Goal: Transaction & Acquisition: Purchase product/service

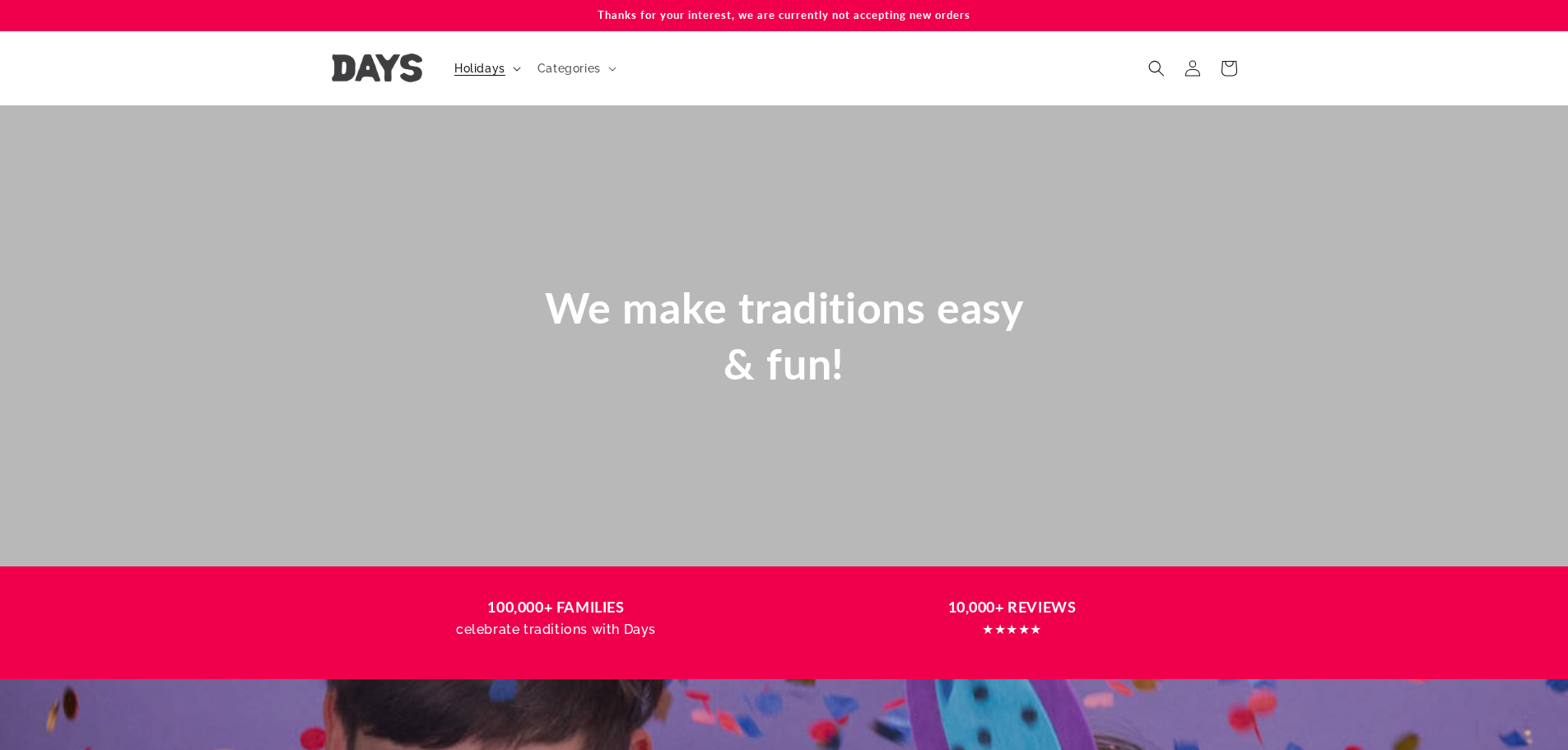
click at [497, 61] on span "Holidays" at bounding box center [480, 68] width 51 height 15
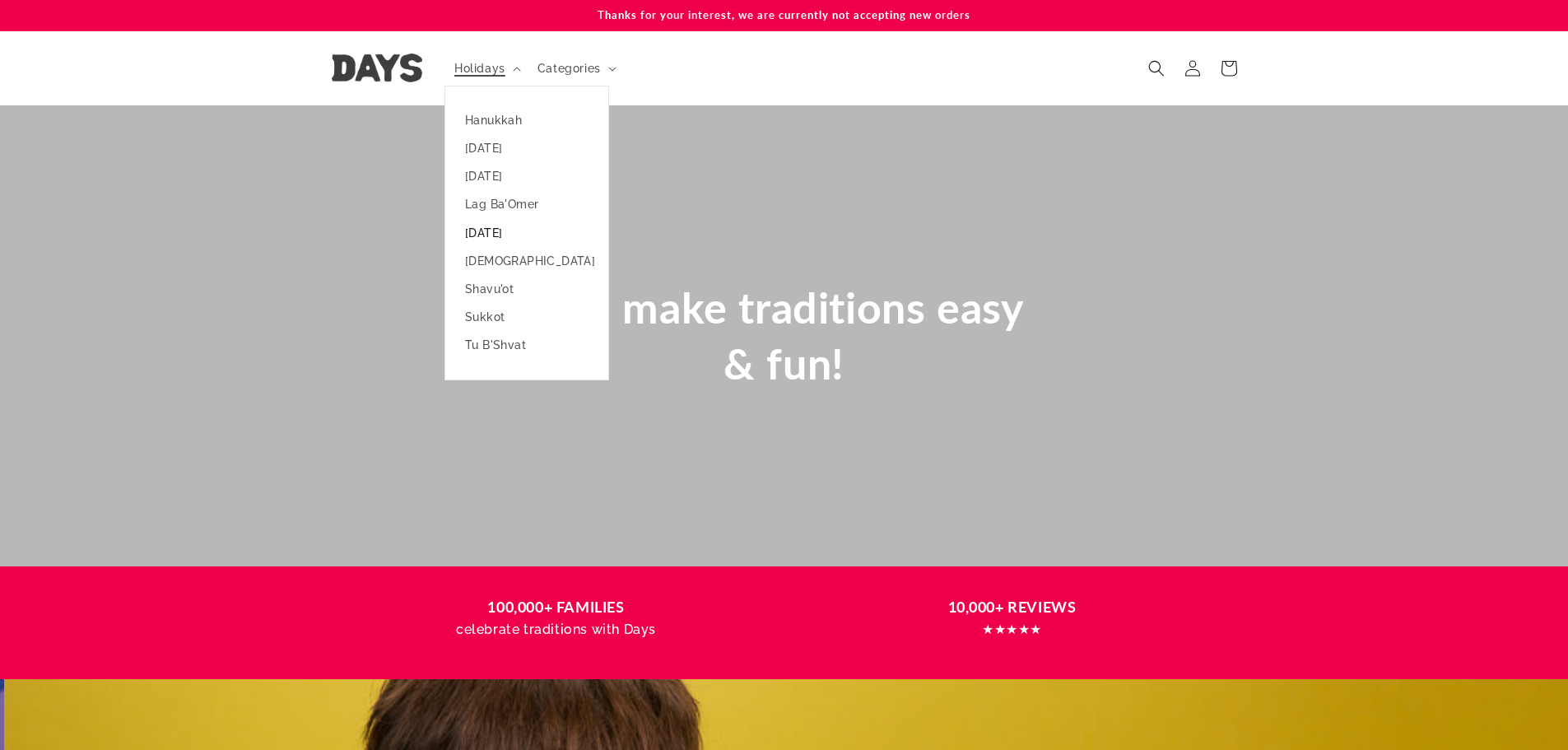
scroll to position [0, 1568]
click at [515, 235] on link "[DATE]" at bounding box center [527, 233] width 163 height 28
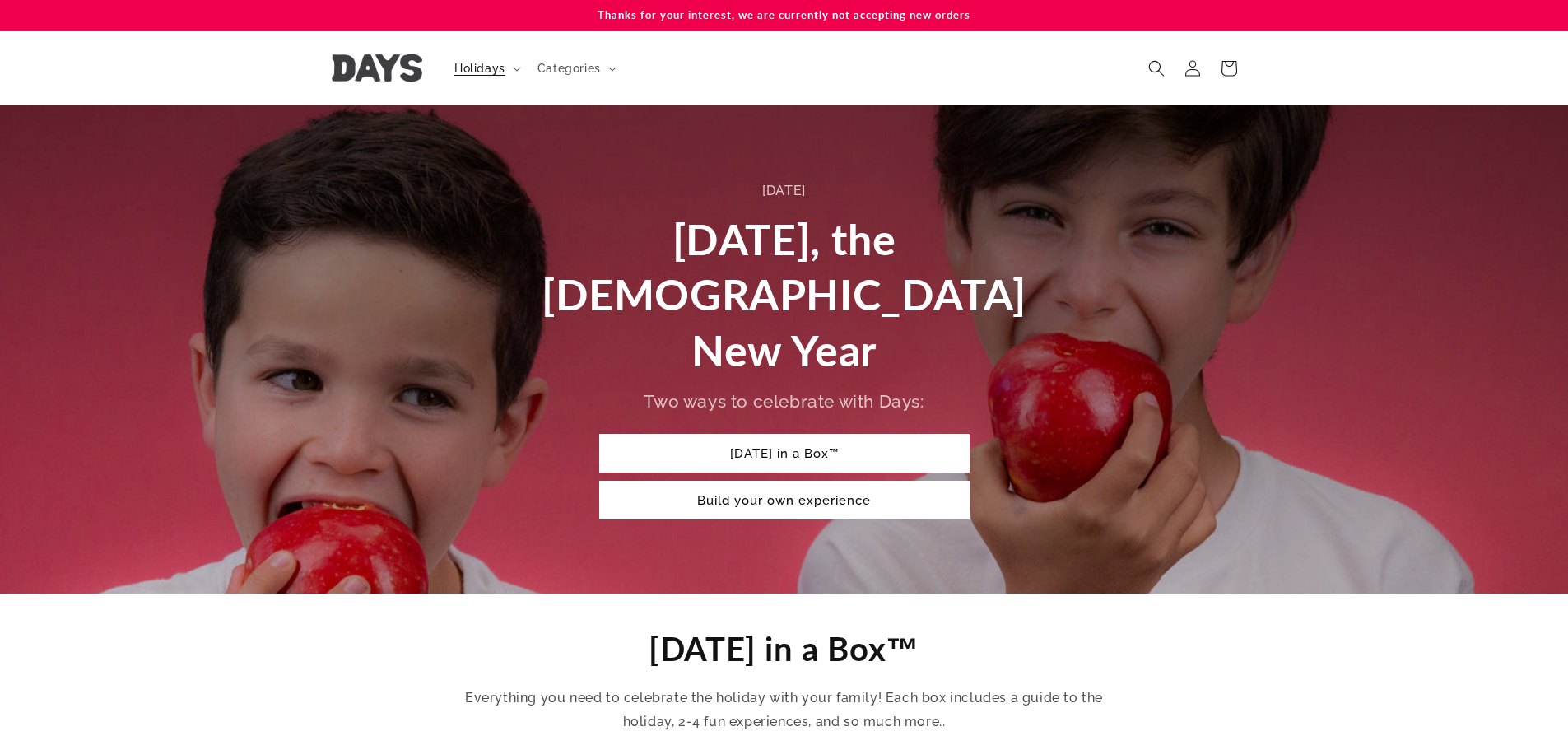
scroll to position [384, 0]
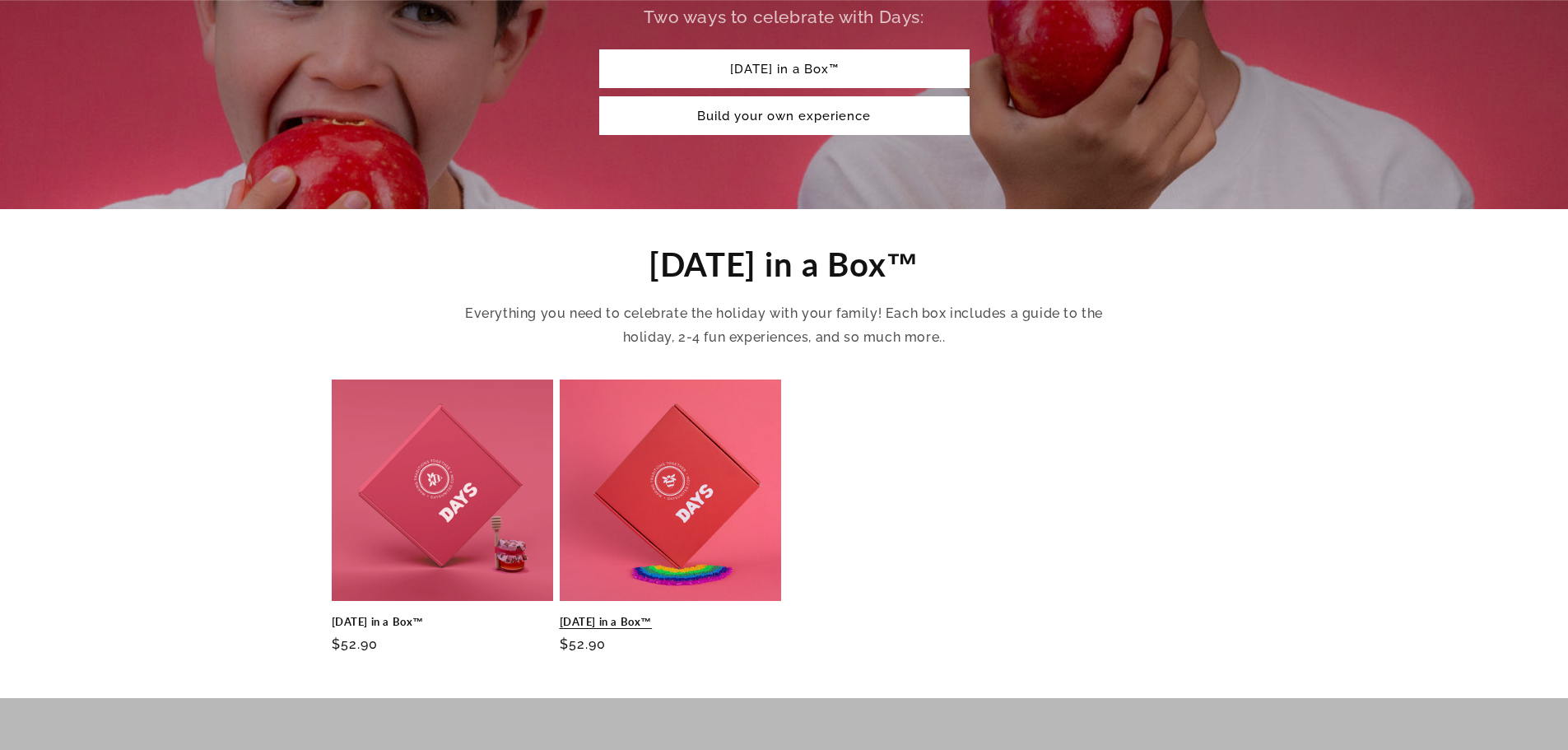
click at [673, 615] on link "Rosh Hashanah in a Box™" at bounding box center [670, 622] width 221 height 14
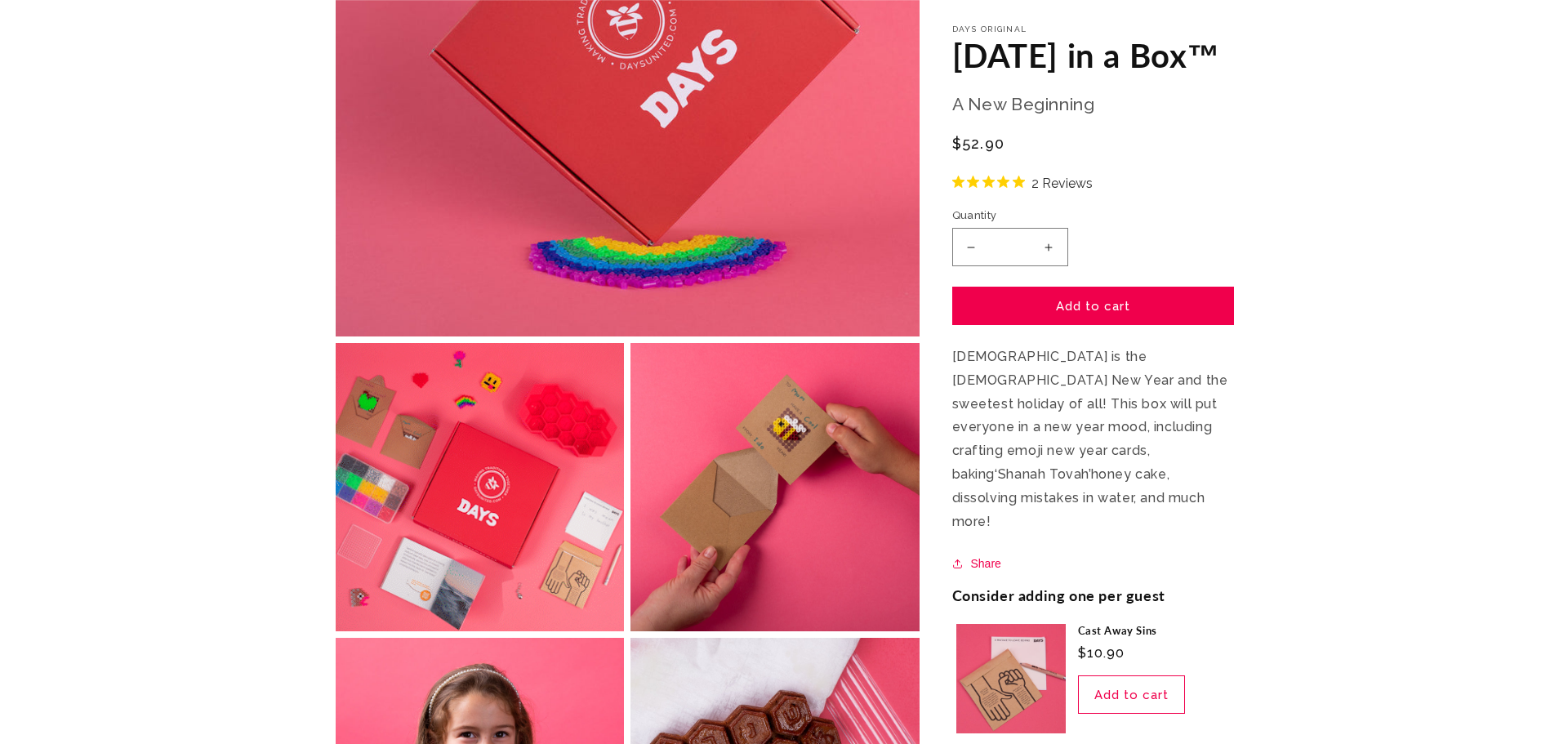
scroll to position [762, 0]
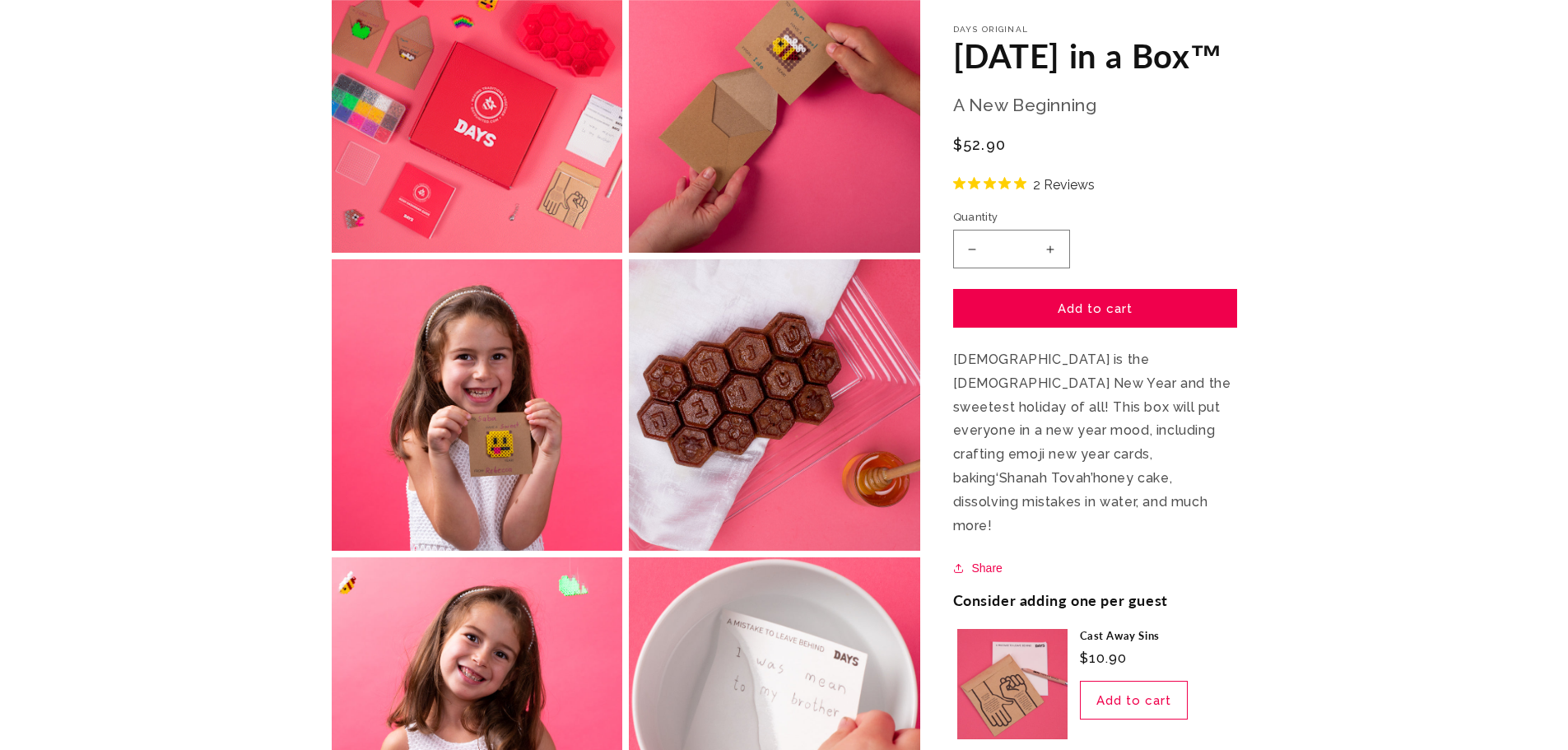
click at [629, 253] on button "Open media 3 in modal" at bounding box center [629, 253] width 0 height 0
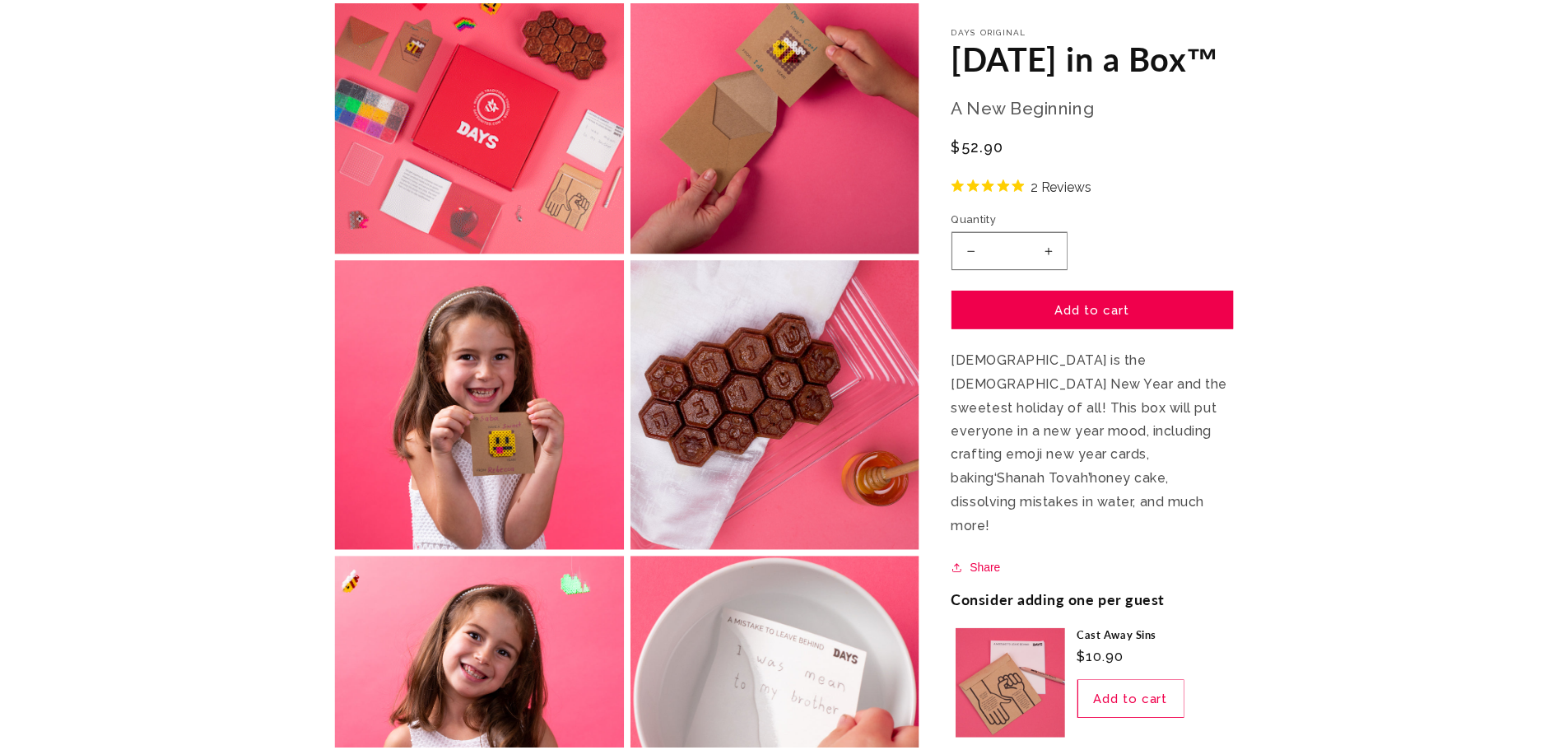
scroll to position [2817, 0]
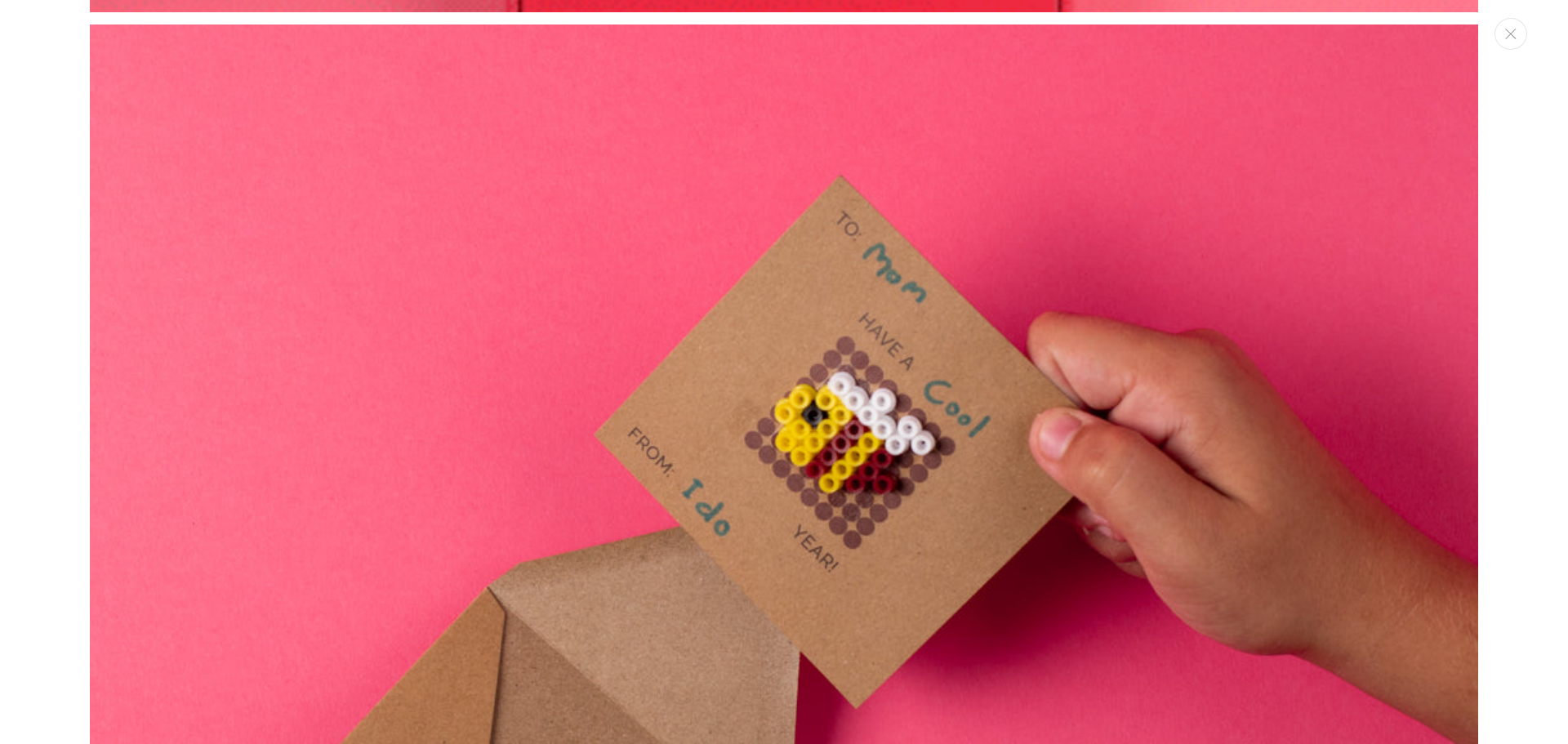
click at [863, 385] on img "Media gallery" at bounding box center [784, 718] width 1389 height 1389
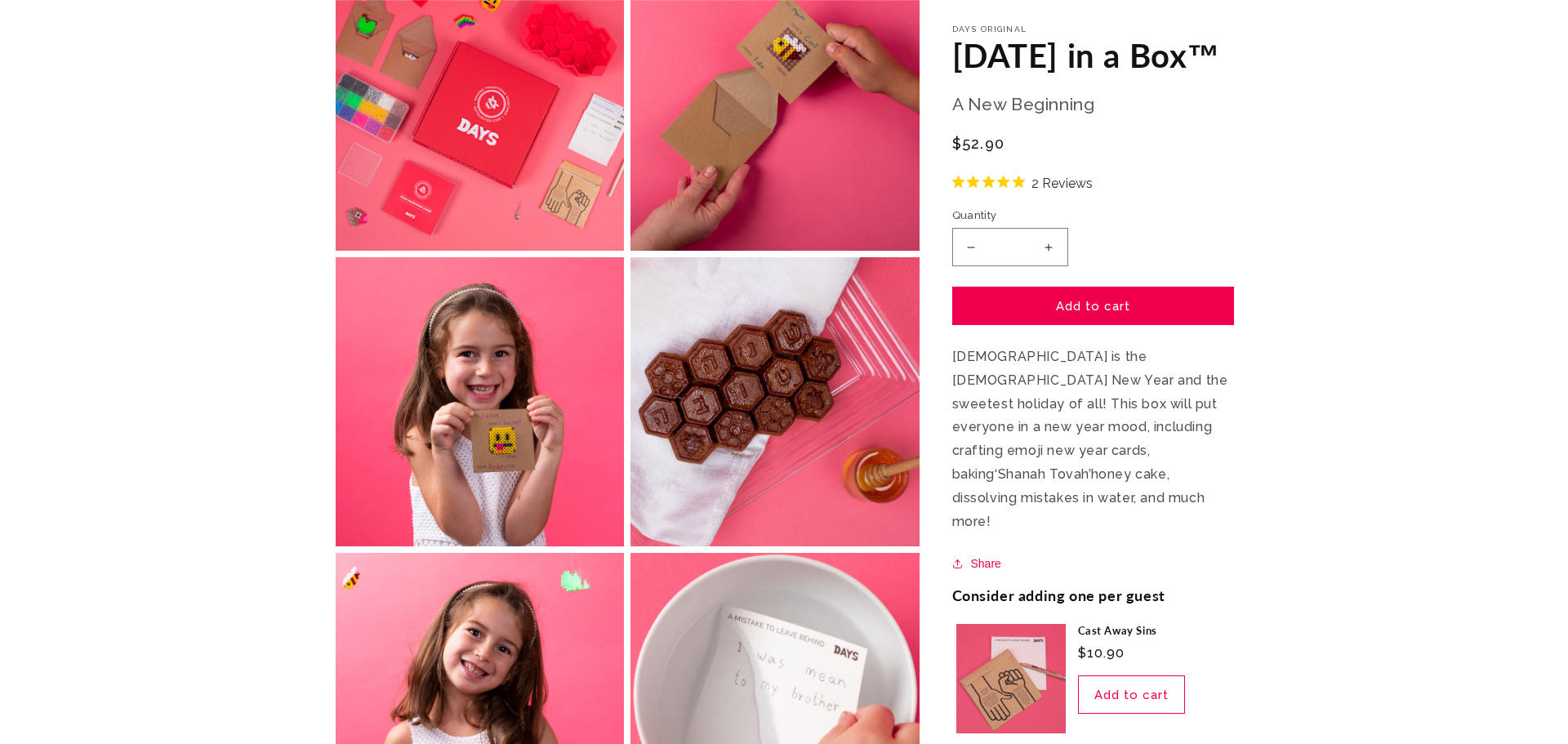
scroll to position [1144, 0]
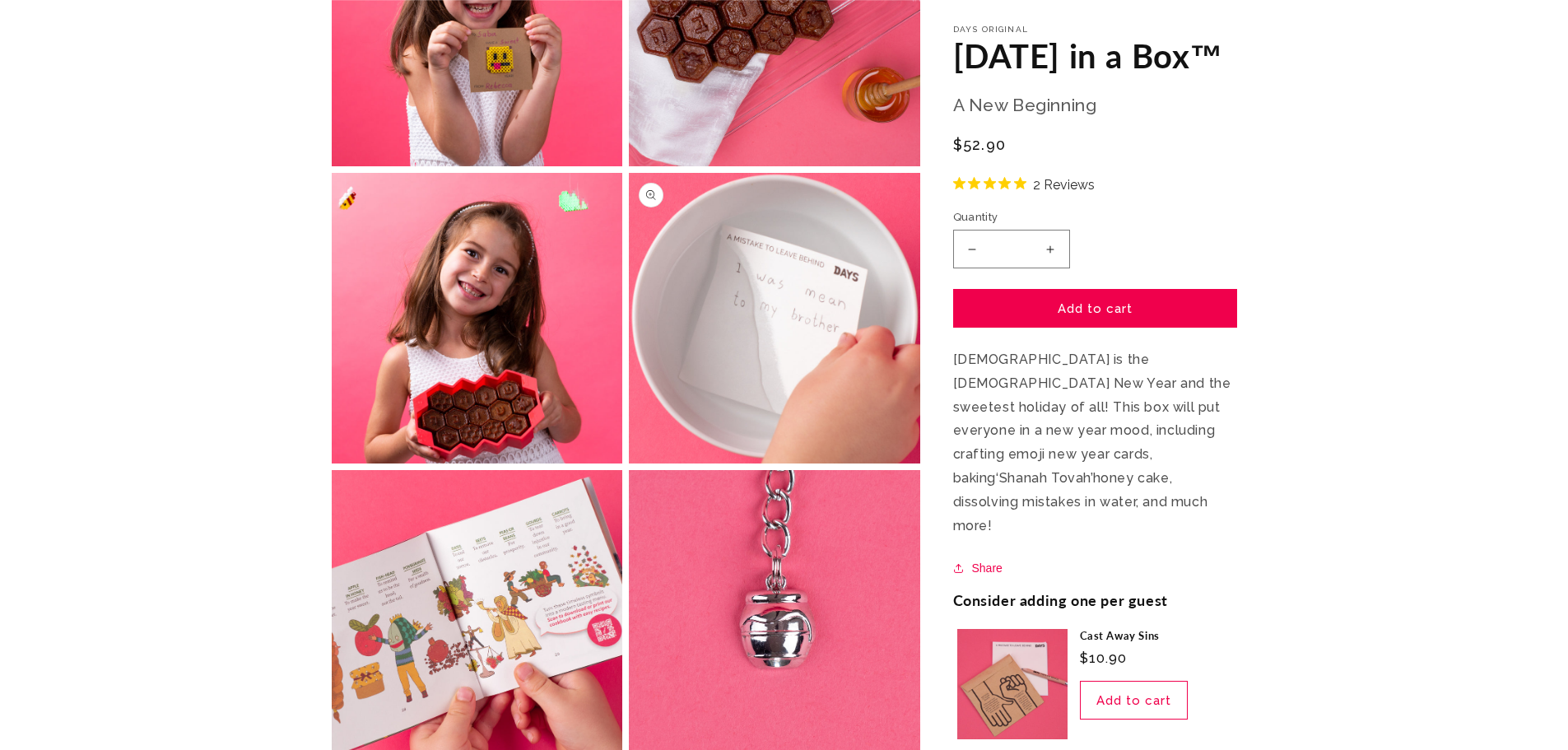
click at [629, 463] on button "Open media 7 in modal" at bounding box center [629, 463] width 0 height 0
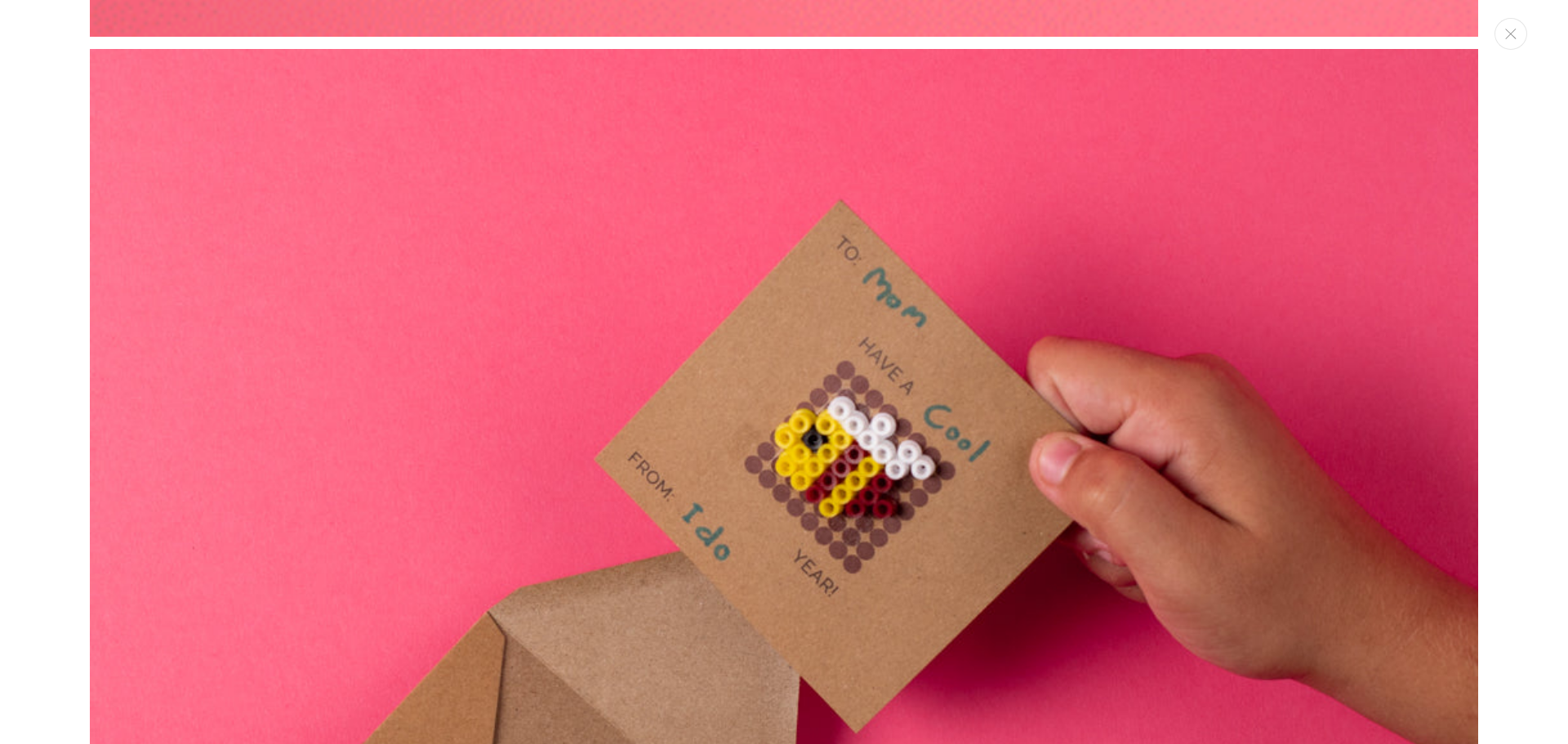
scroll to position [8349, 0]
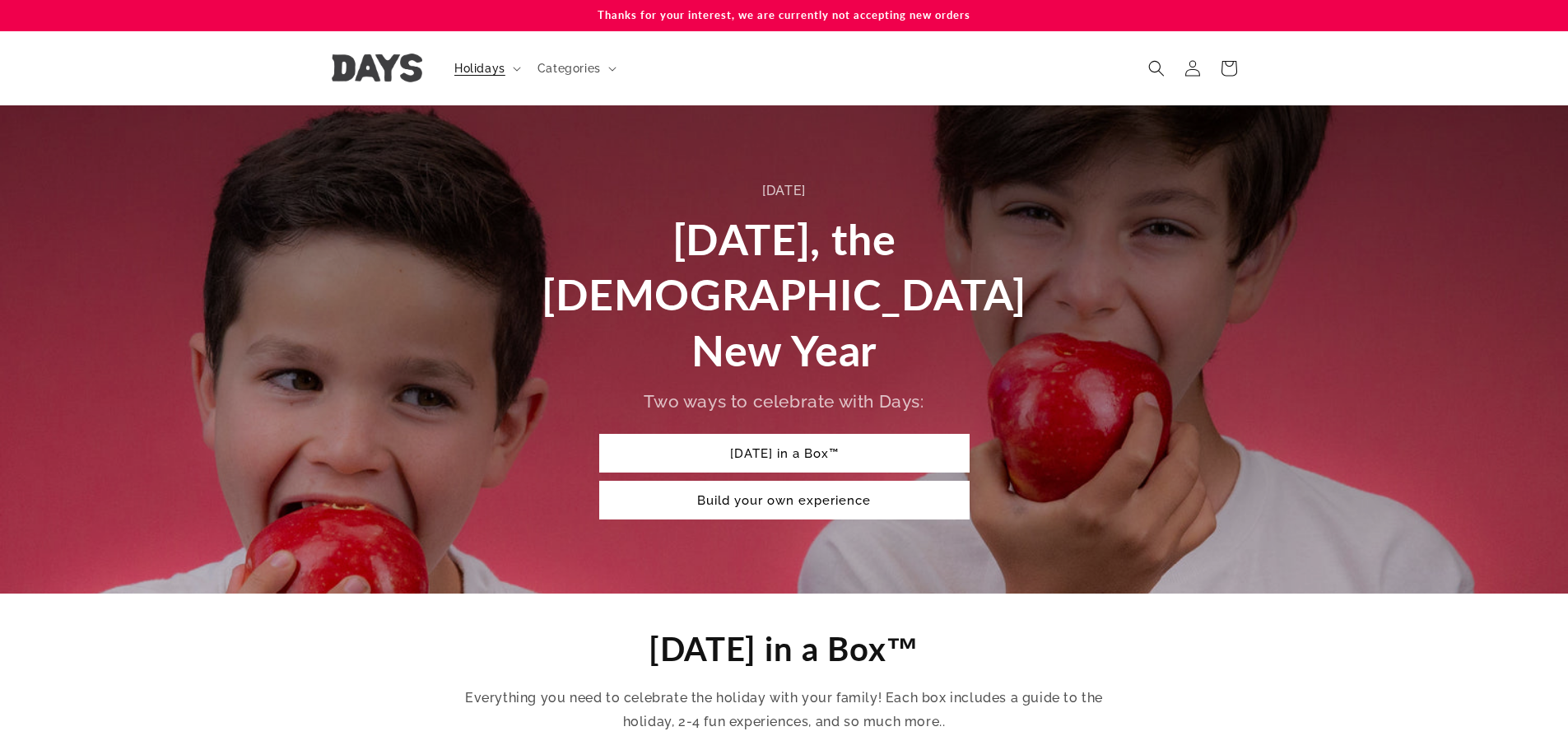
scroll to position [384, 0]
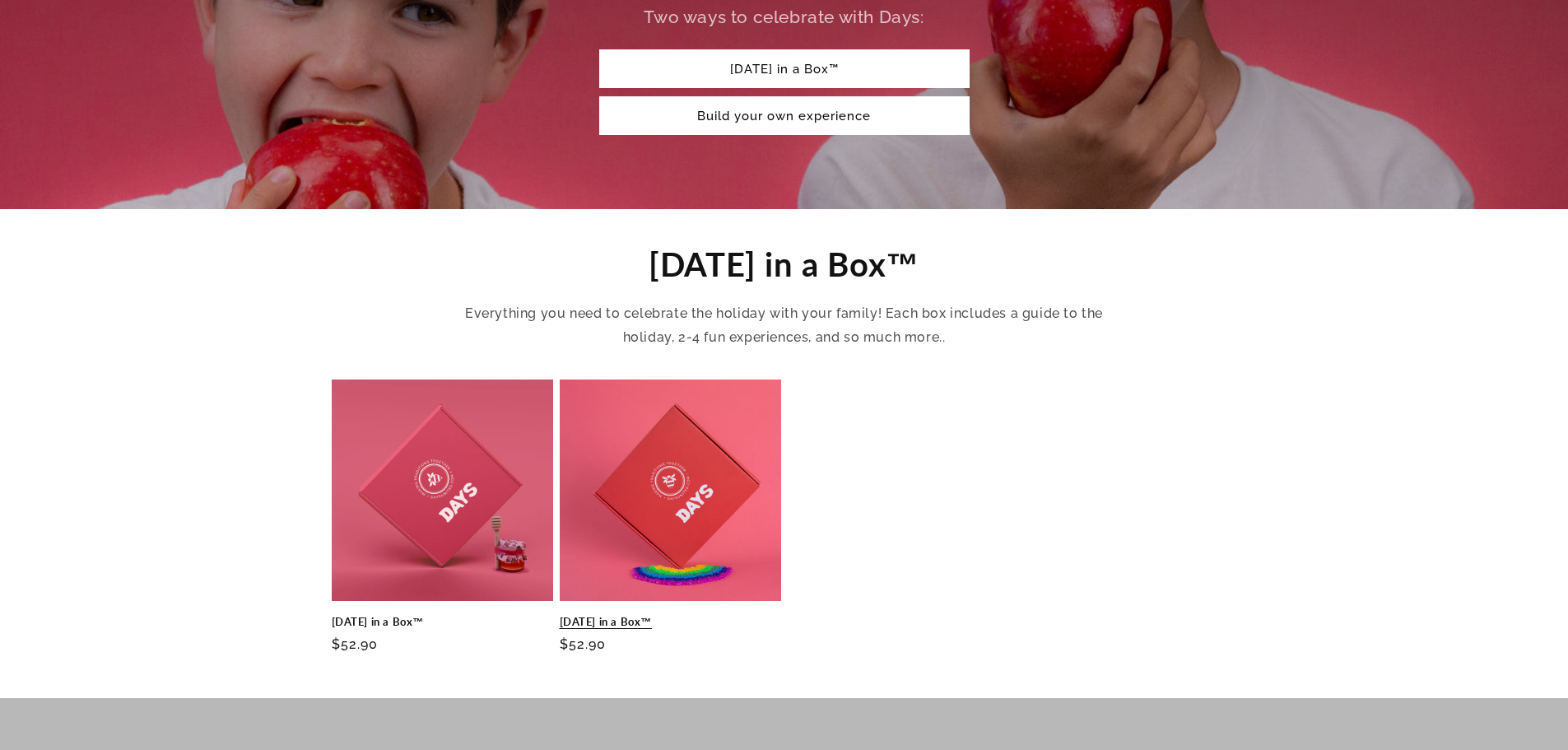
click at [661, 615] on link "[DATE] in a Box™" at bounding box center [670, 622] width 221 height 14
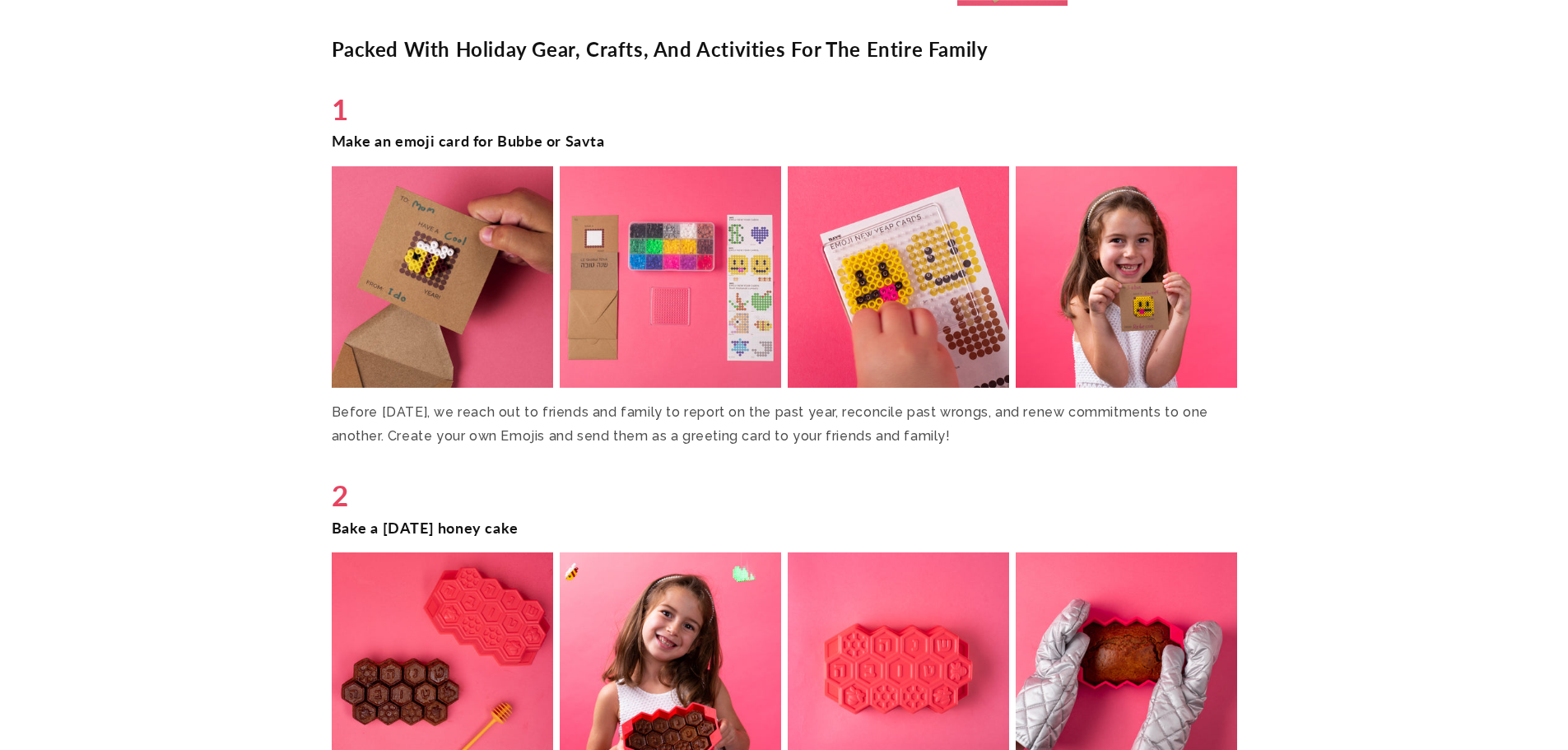
scroll to position [2305, 0]
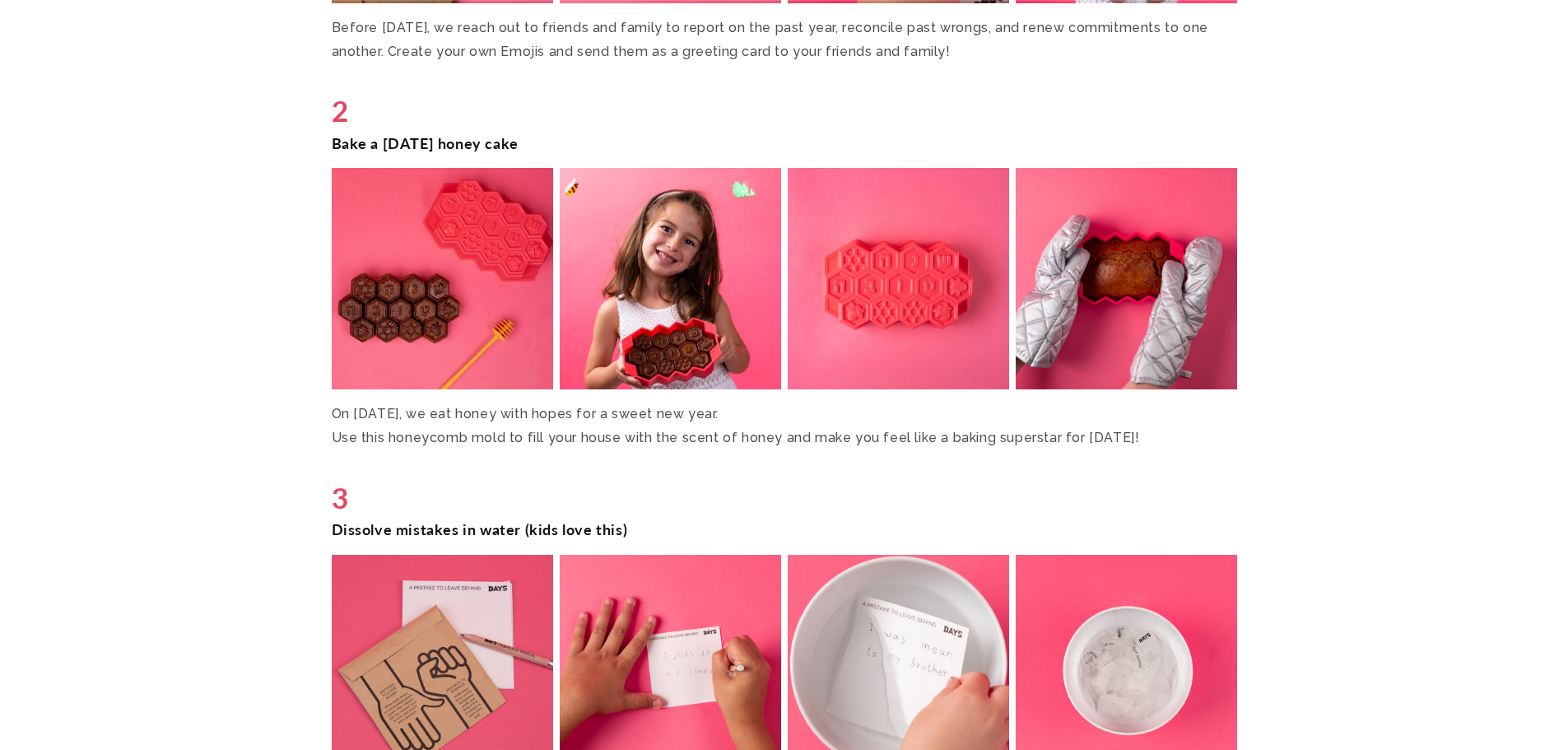
click at [395, 308] on img at bounding box center [441, 278] width 228 height 228
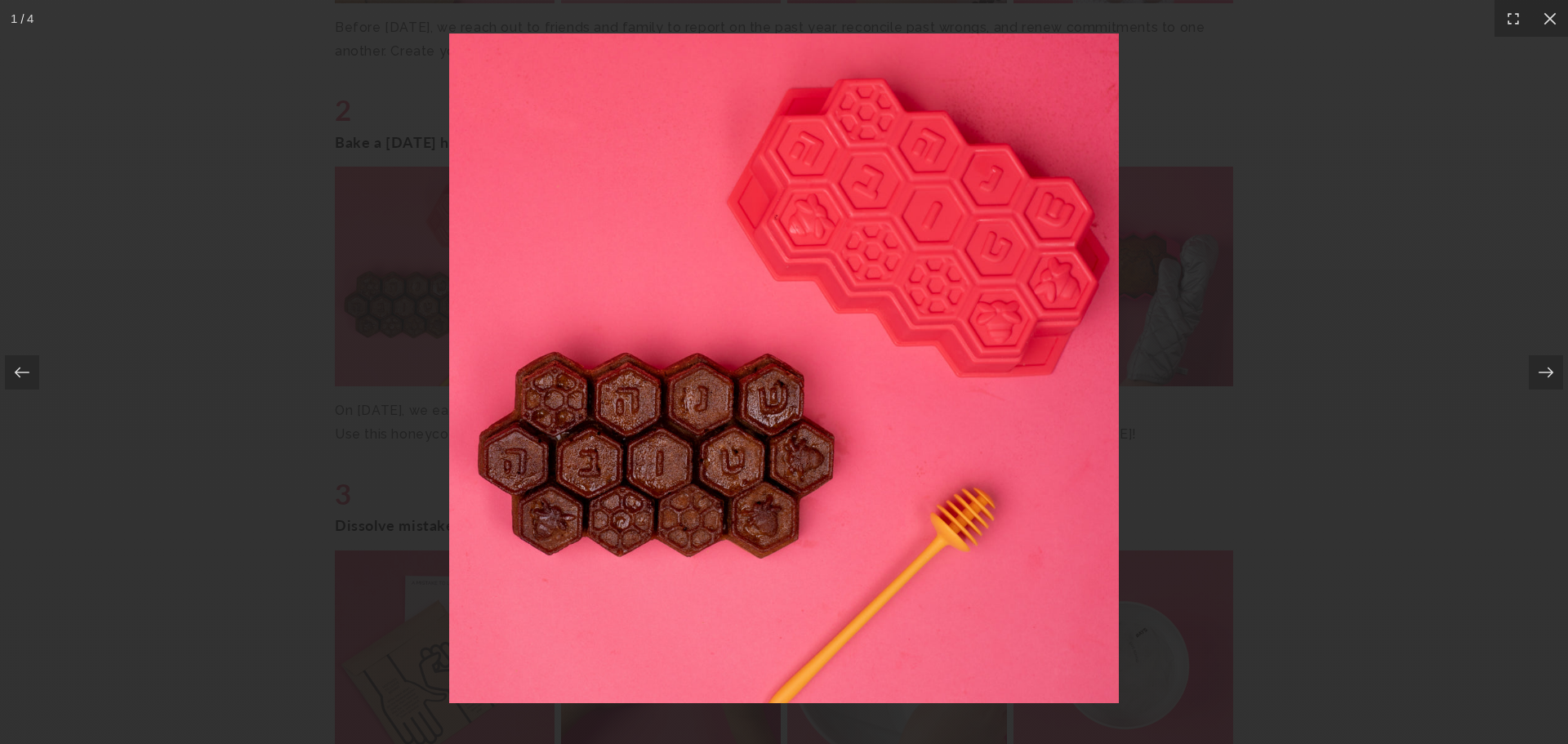
click at [1369, 128] on div at bounding box center [784, 372] width 1568 height 744
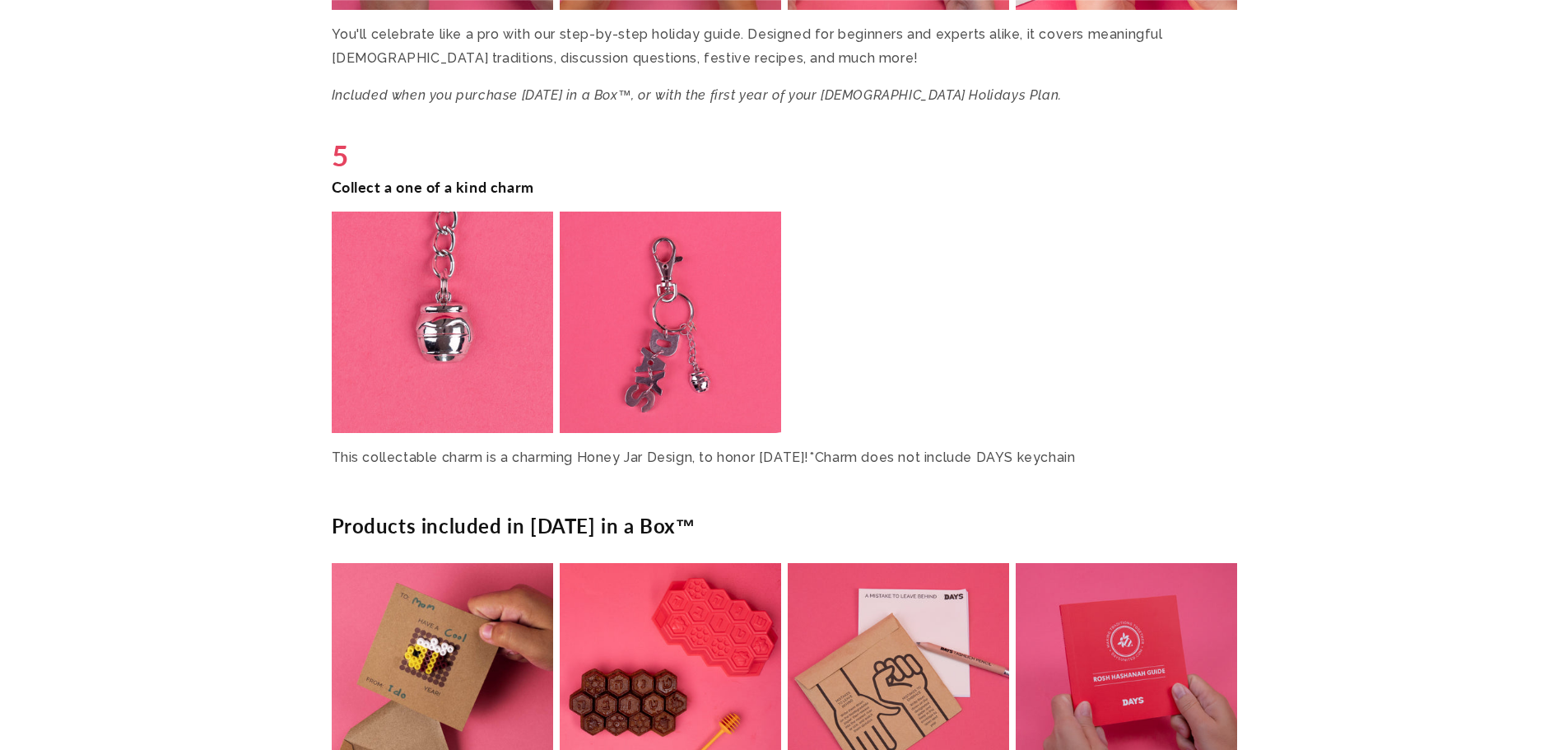
scroll to position [3843, 0]
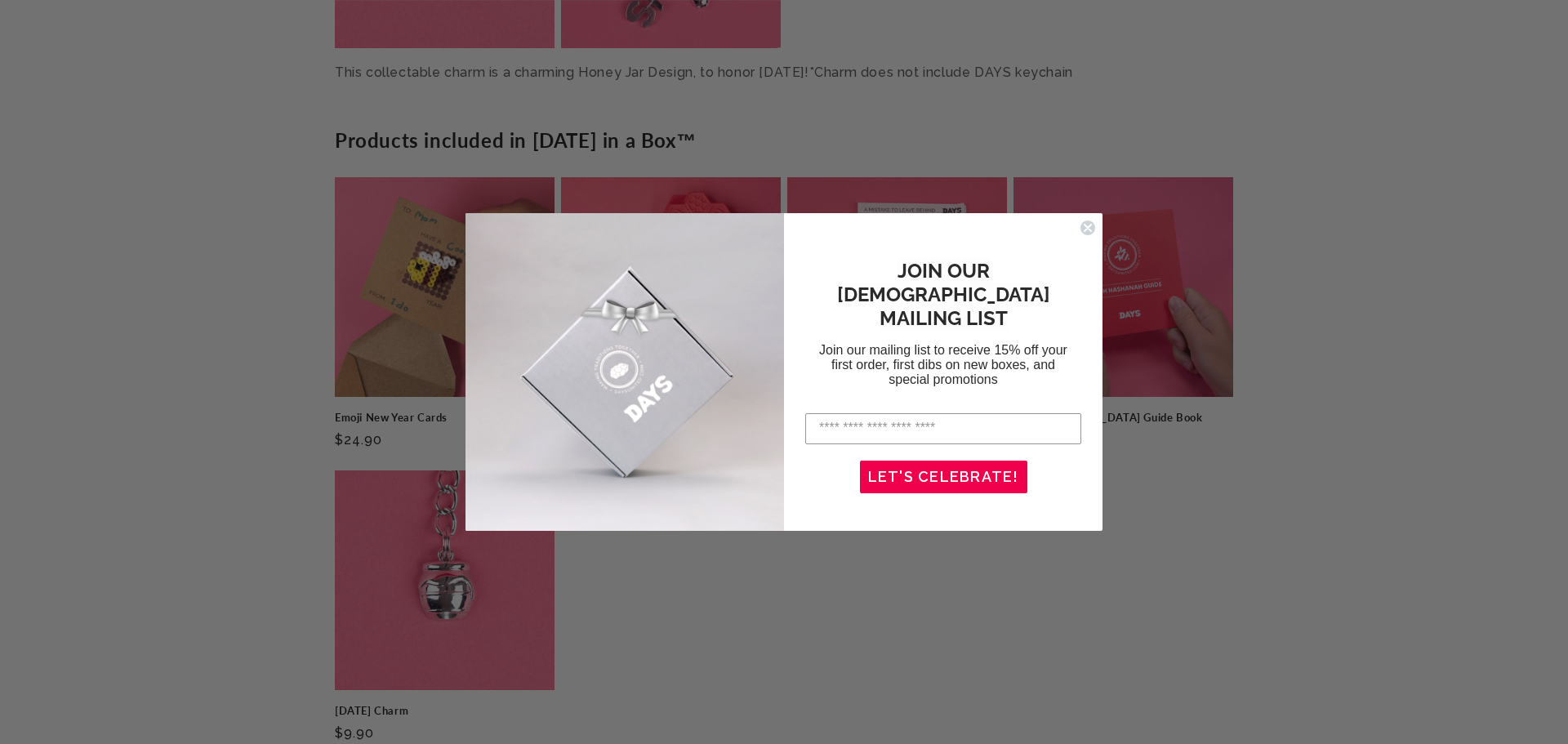
click at [1089, 226] on icon "Close dialog" at bounding box center [1088, 228] width 7 height 7
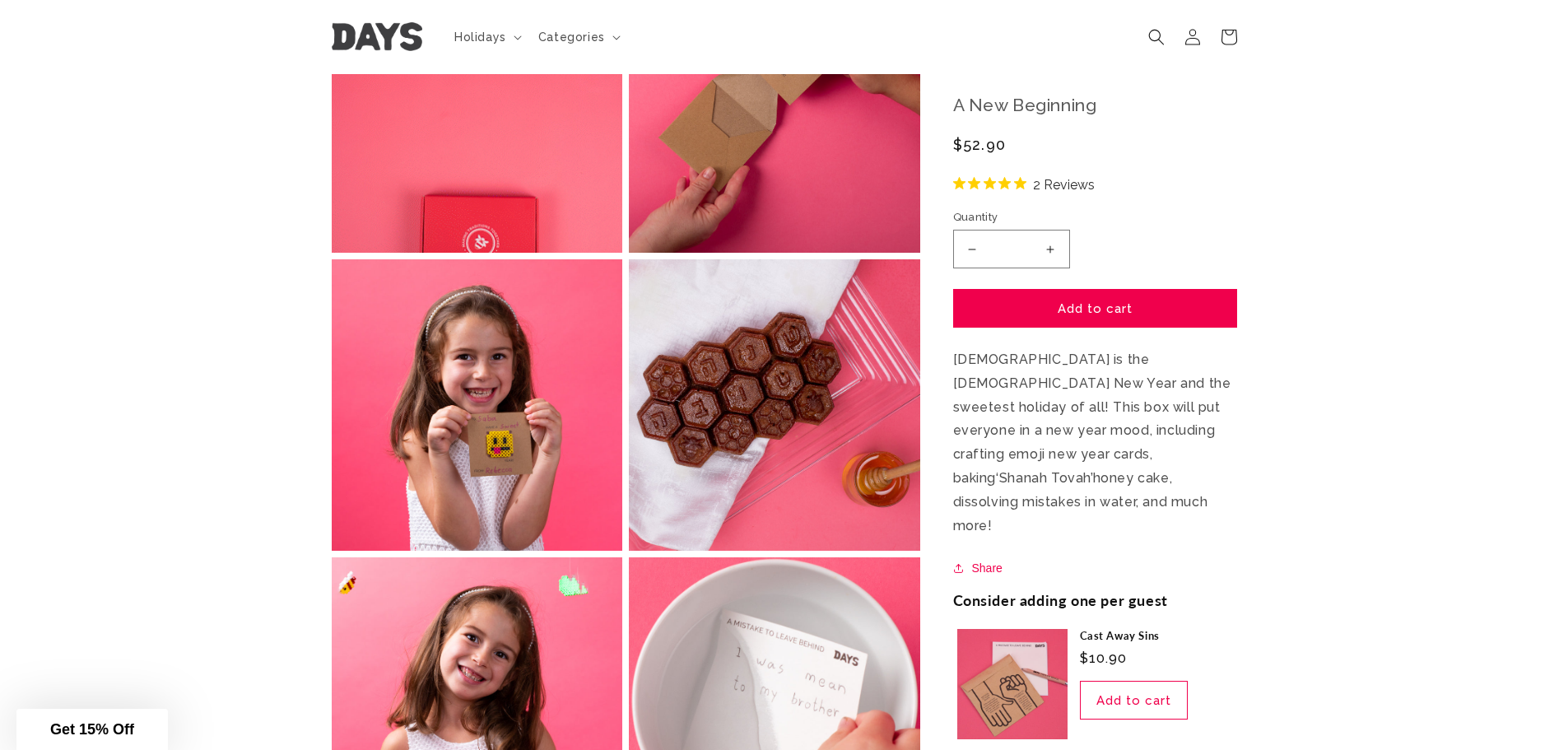
scroll to position [0, 0]
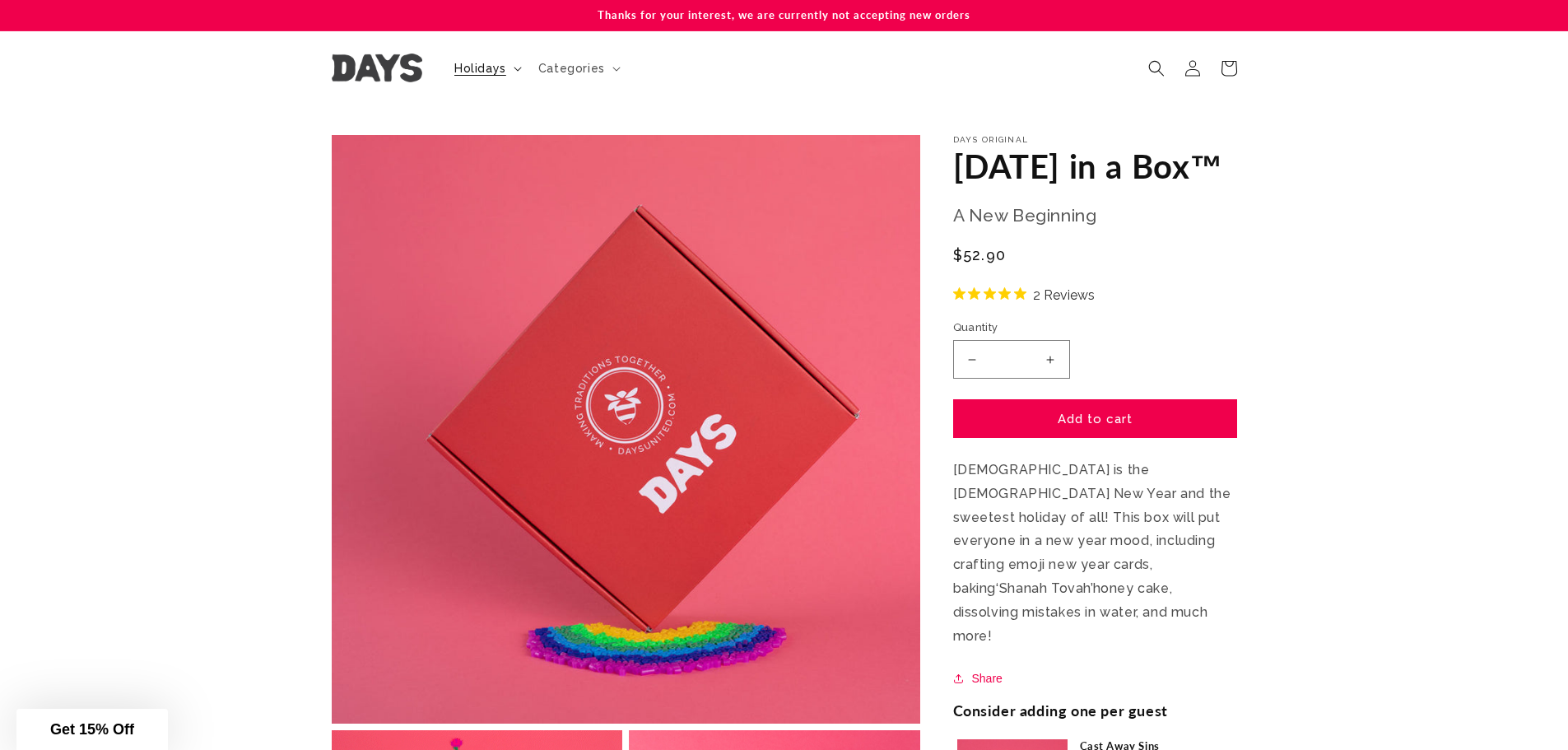
click at [476, 62] on span "Holidays" at bounding box center [481, 68] width 52 height 15
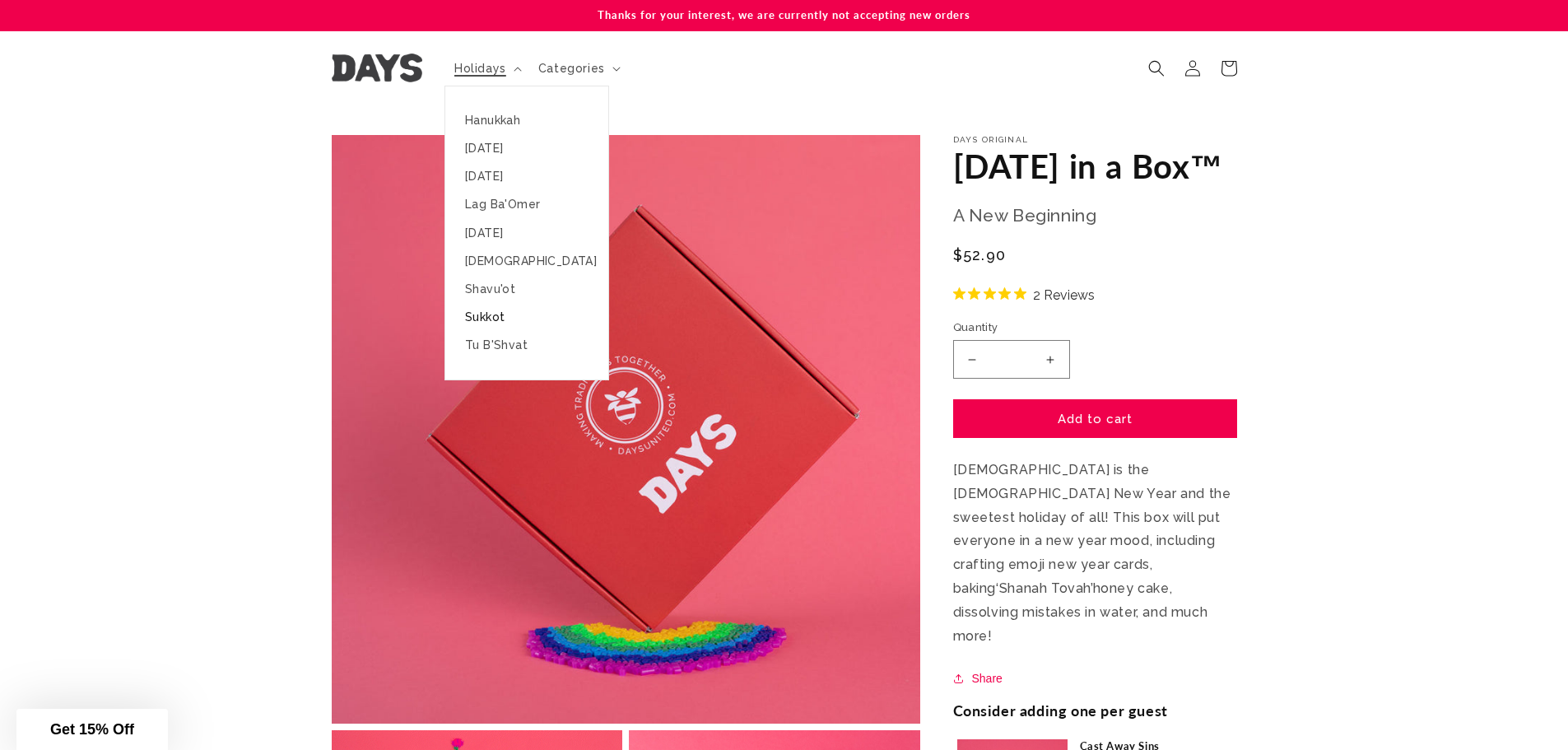
click at [481, 320] on link "Sukkot" at bounding box center [527, 316] width 163 height 28
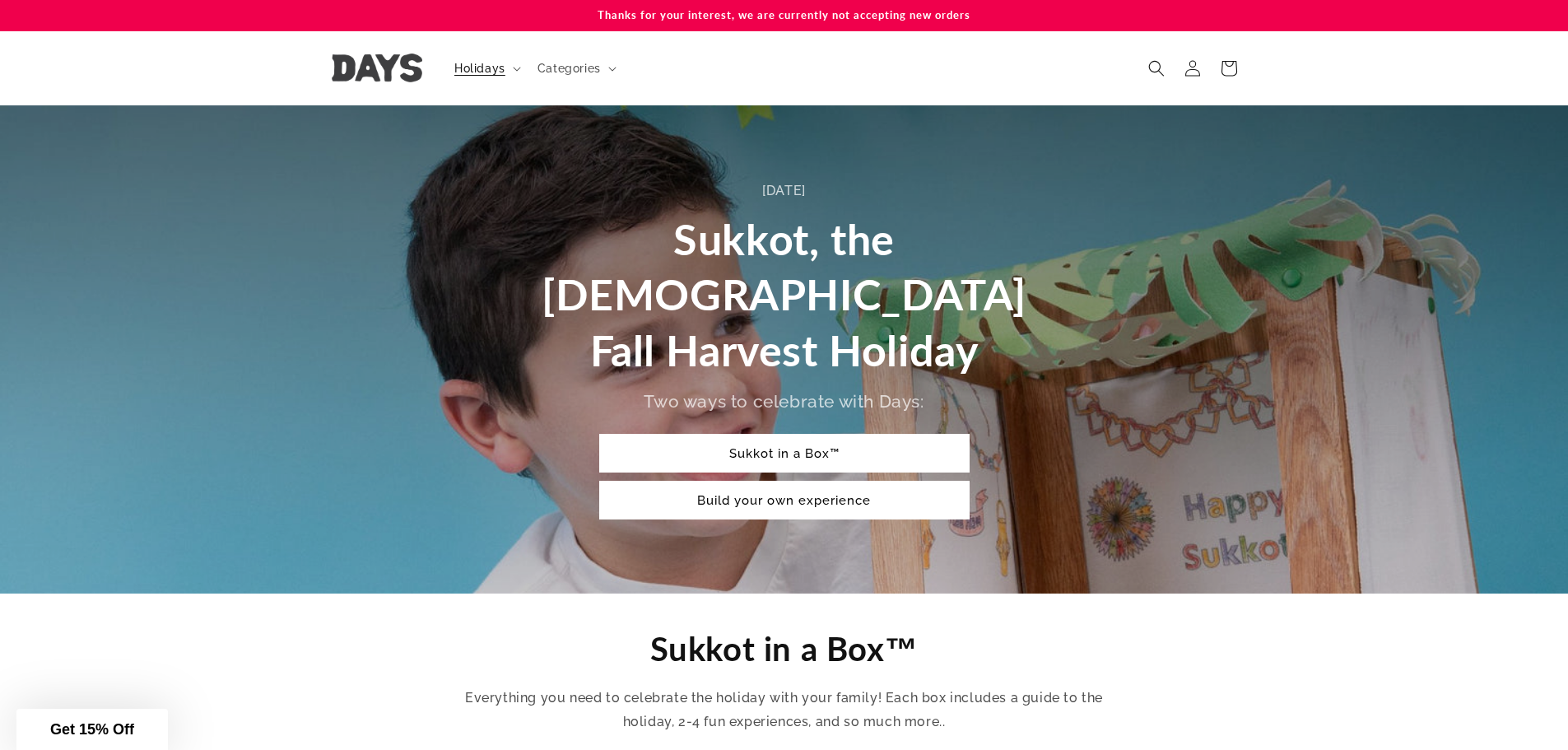
scroll to position [384, 0]
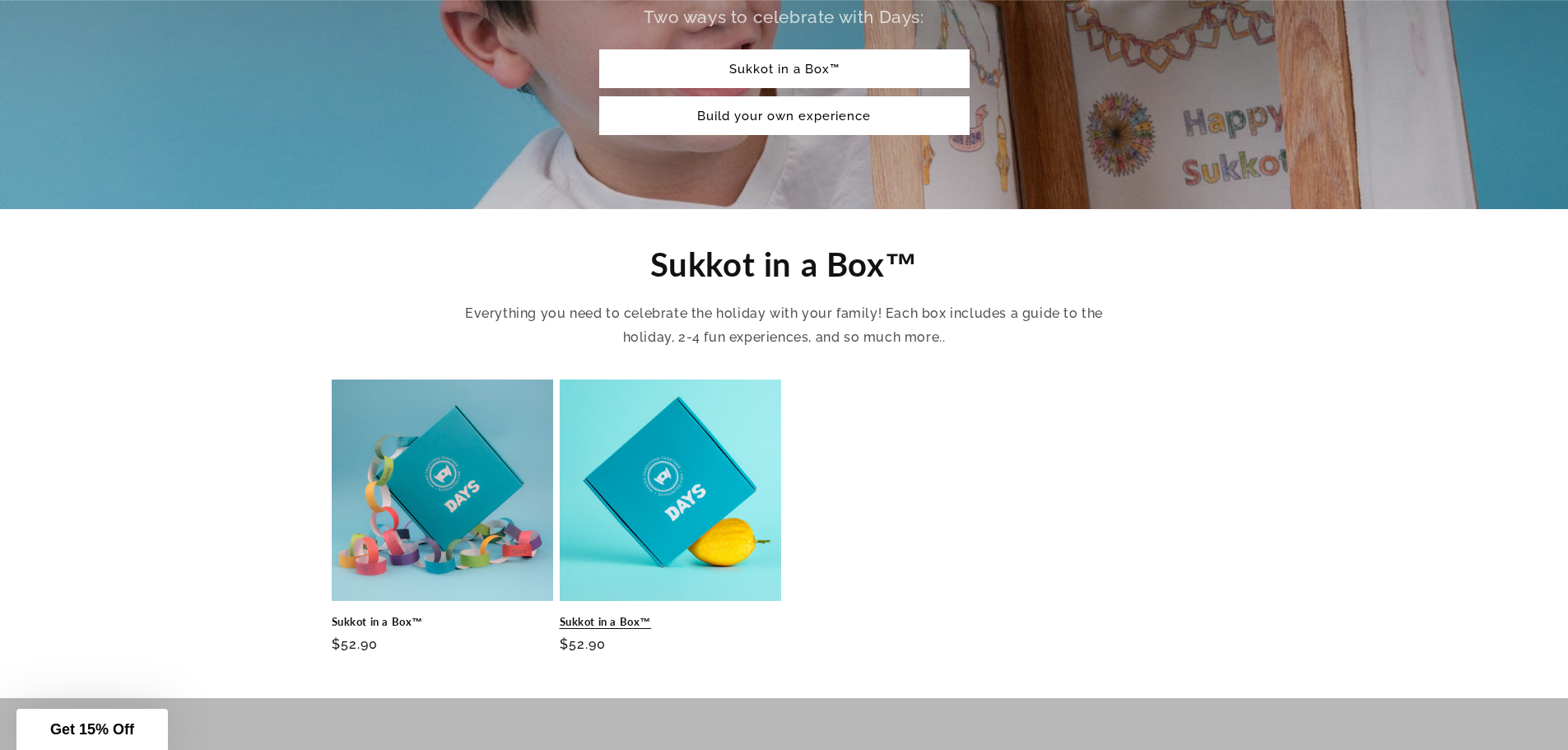
click at [634, 615] on link "Sukkot in a Box™" at bounding box center [670, 622] width 221 height 14
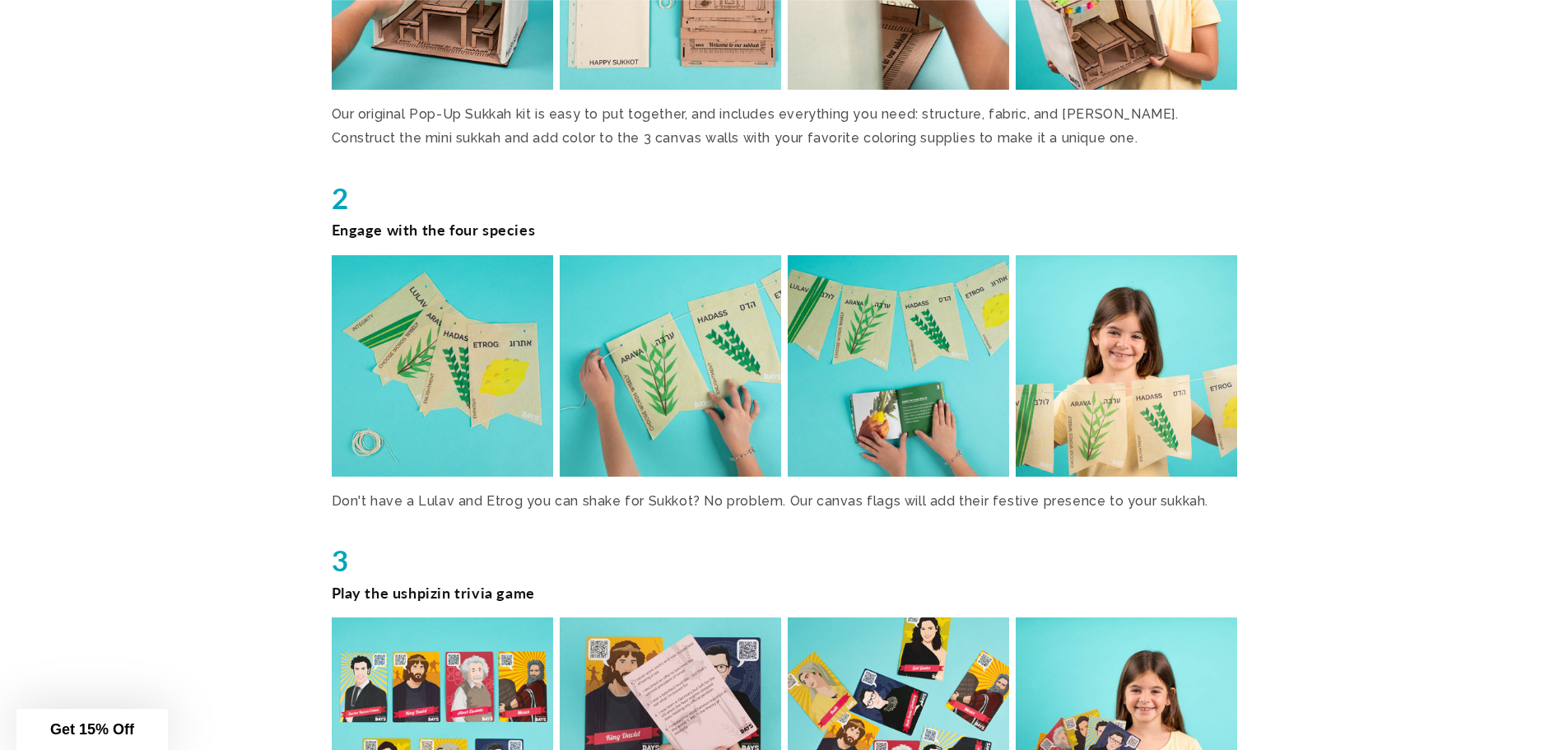
scroll to position [2305, 0]
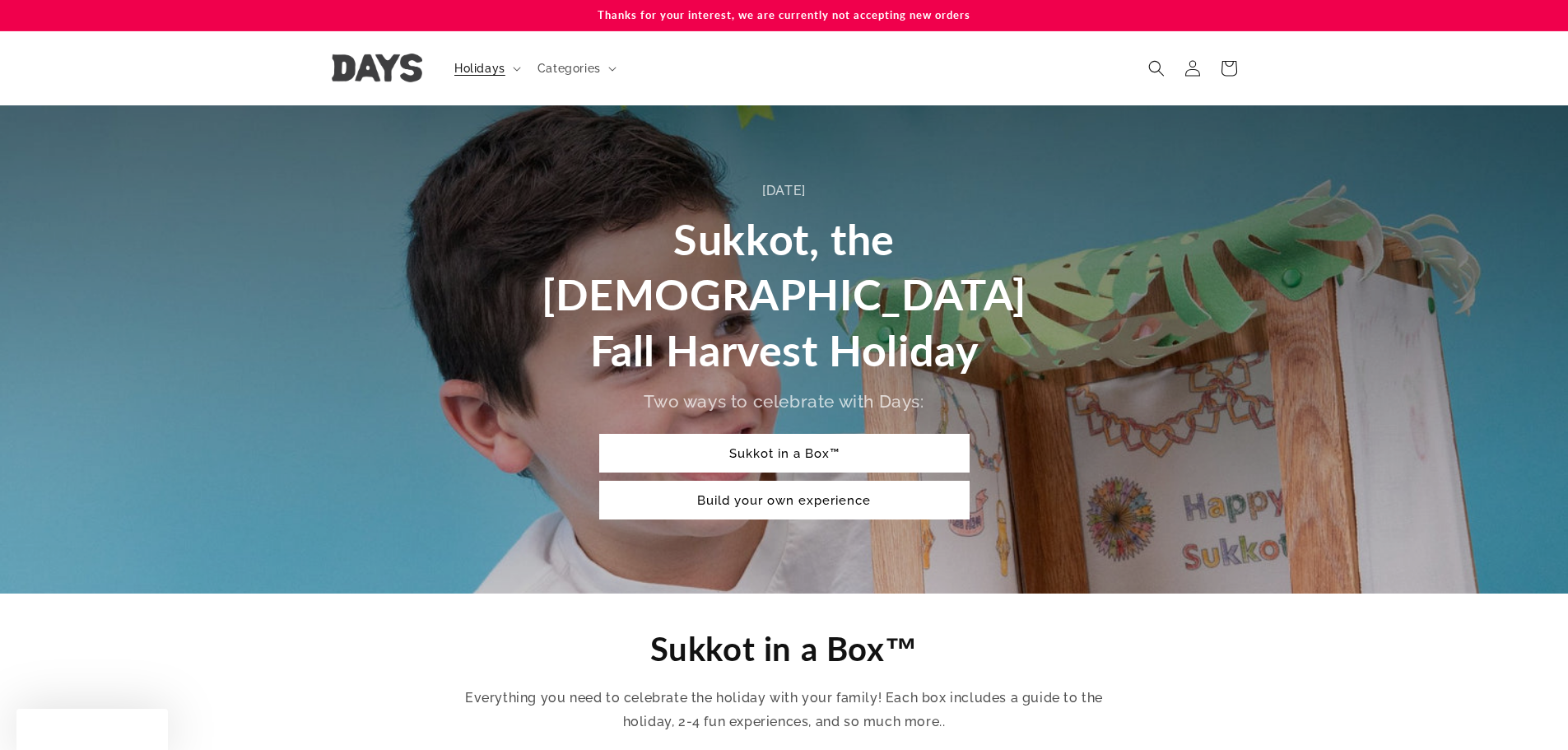
scroll to position [384, 0]
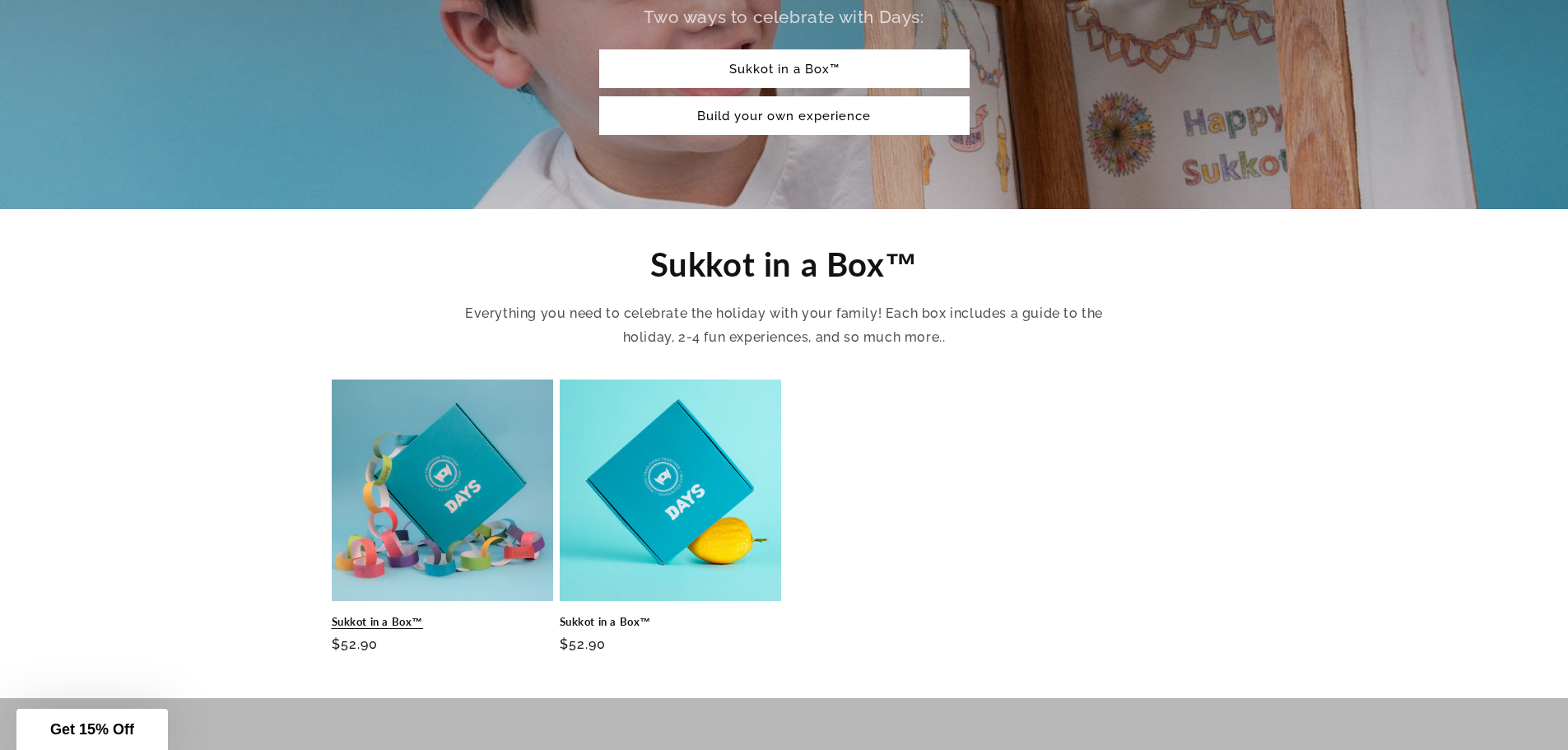
click at [414, 615] on link "Sukkot in a Box™" at bounding box center [442, 622] width 221 height 14
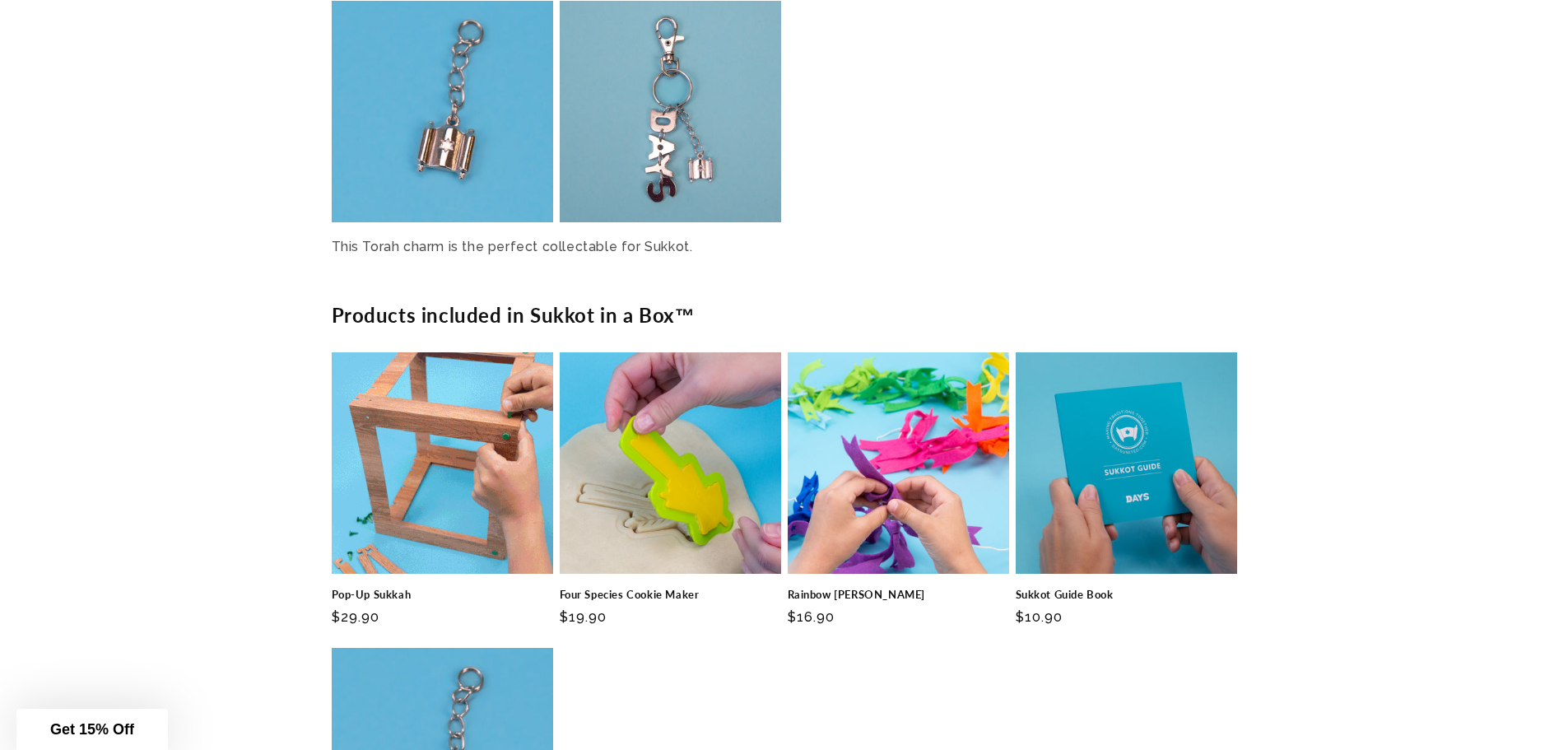
scroll to position [3458, 0]
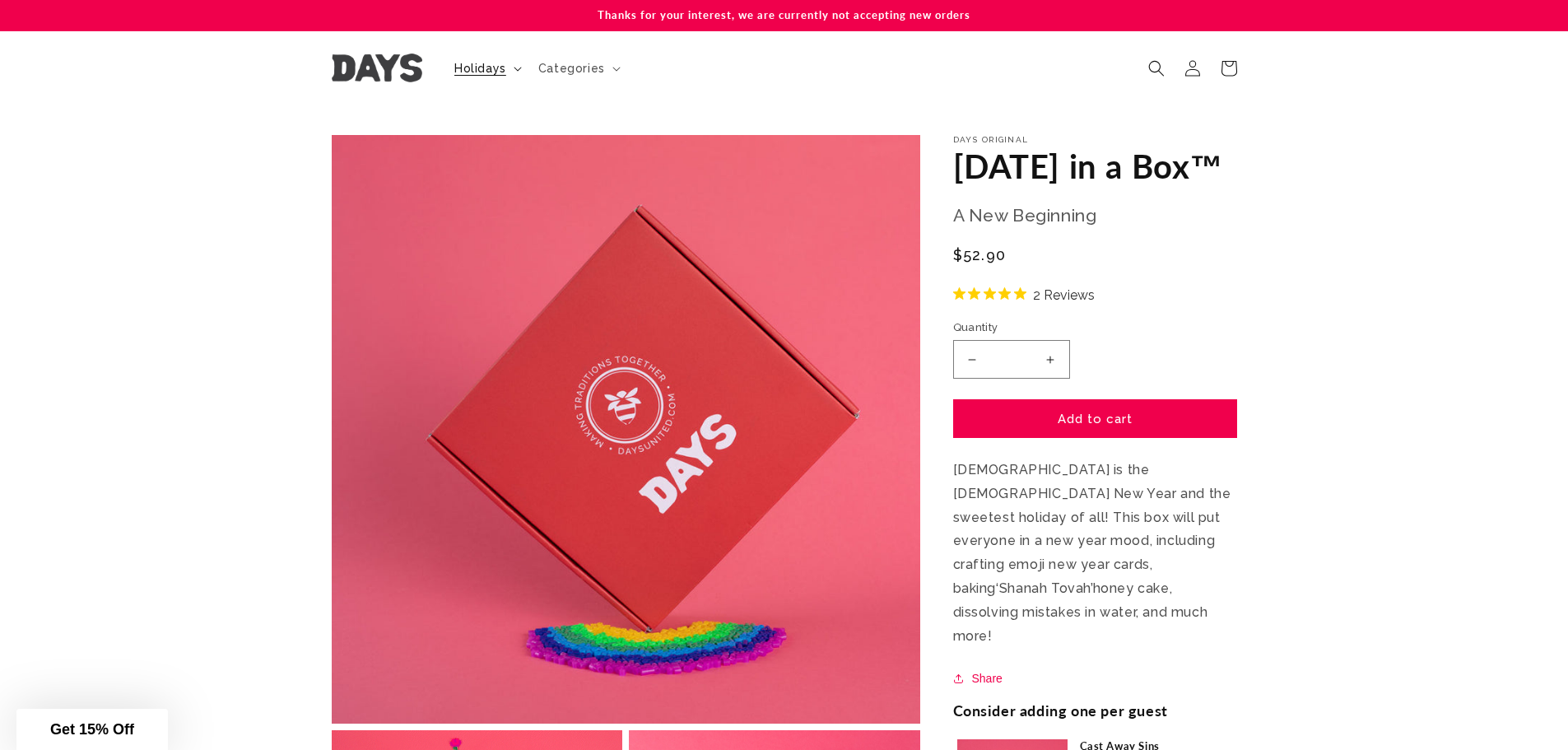
click at [498, 61] on span "Holidays" at bounding box center [481, 68] width 52 height 15
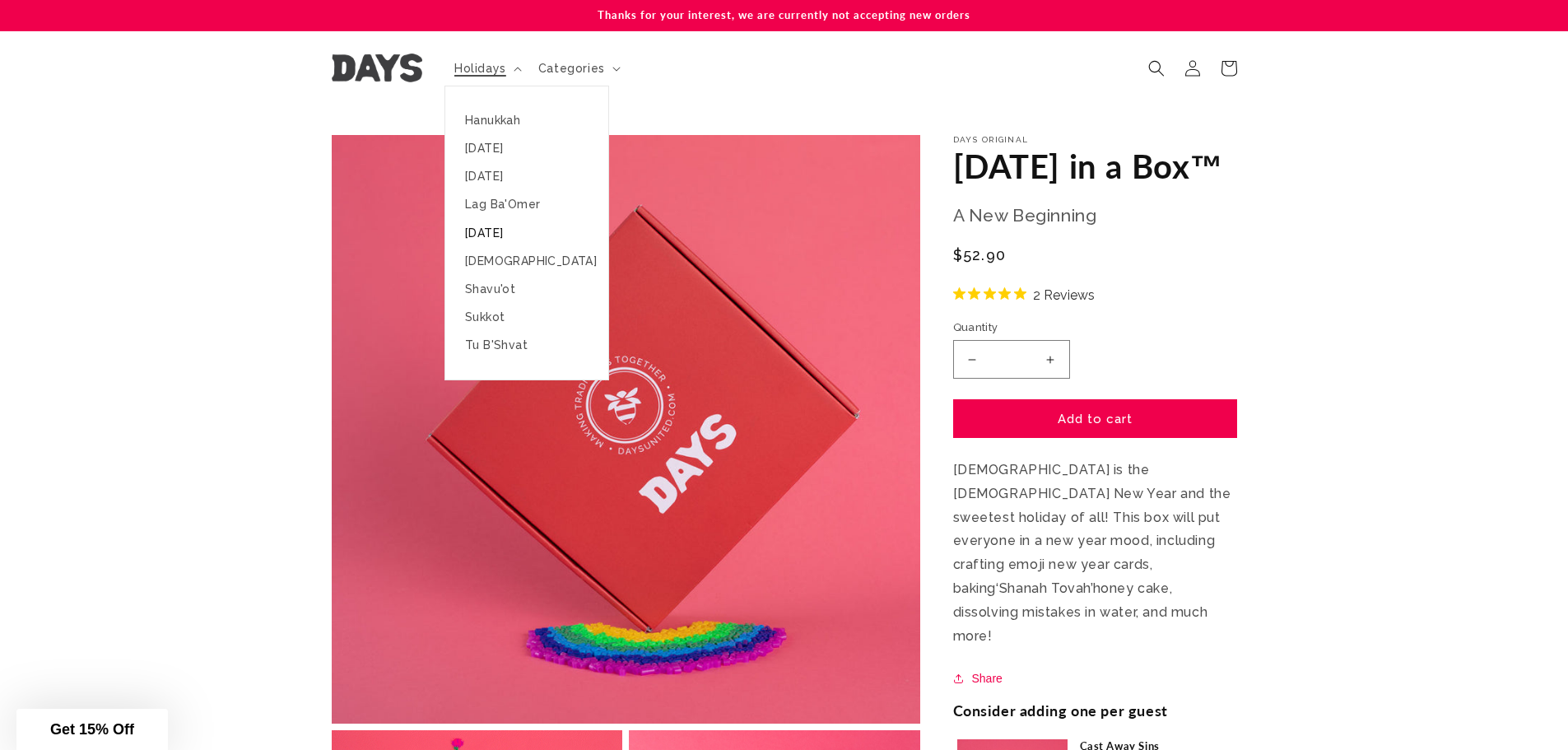
click at [502, 234] on link "[DATE]" at bounding box center [527, 233] width 163 height 28
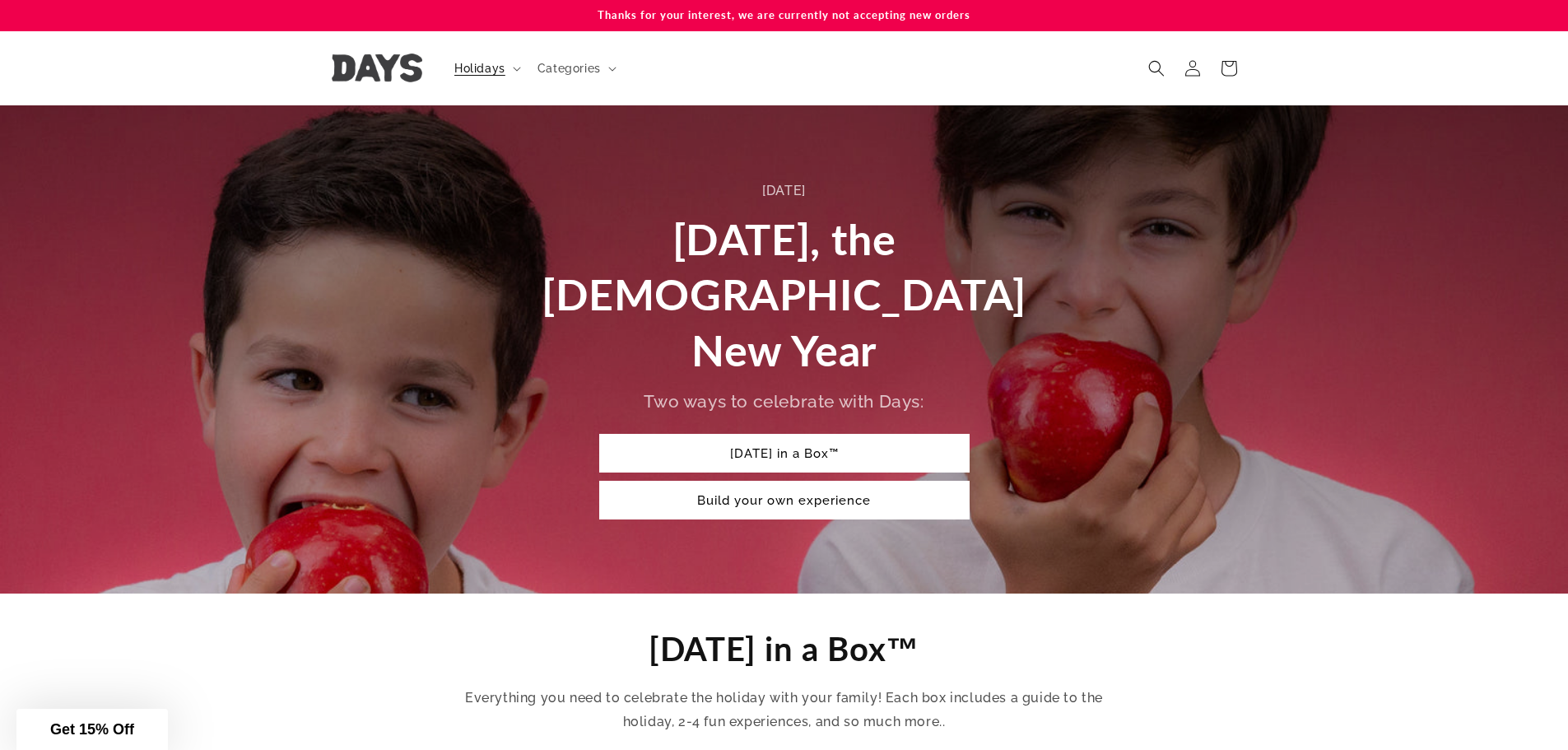
scroll to position [384, 0]
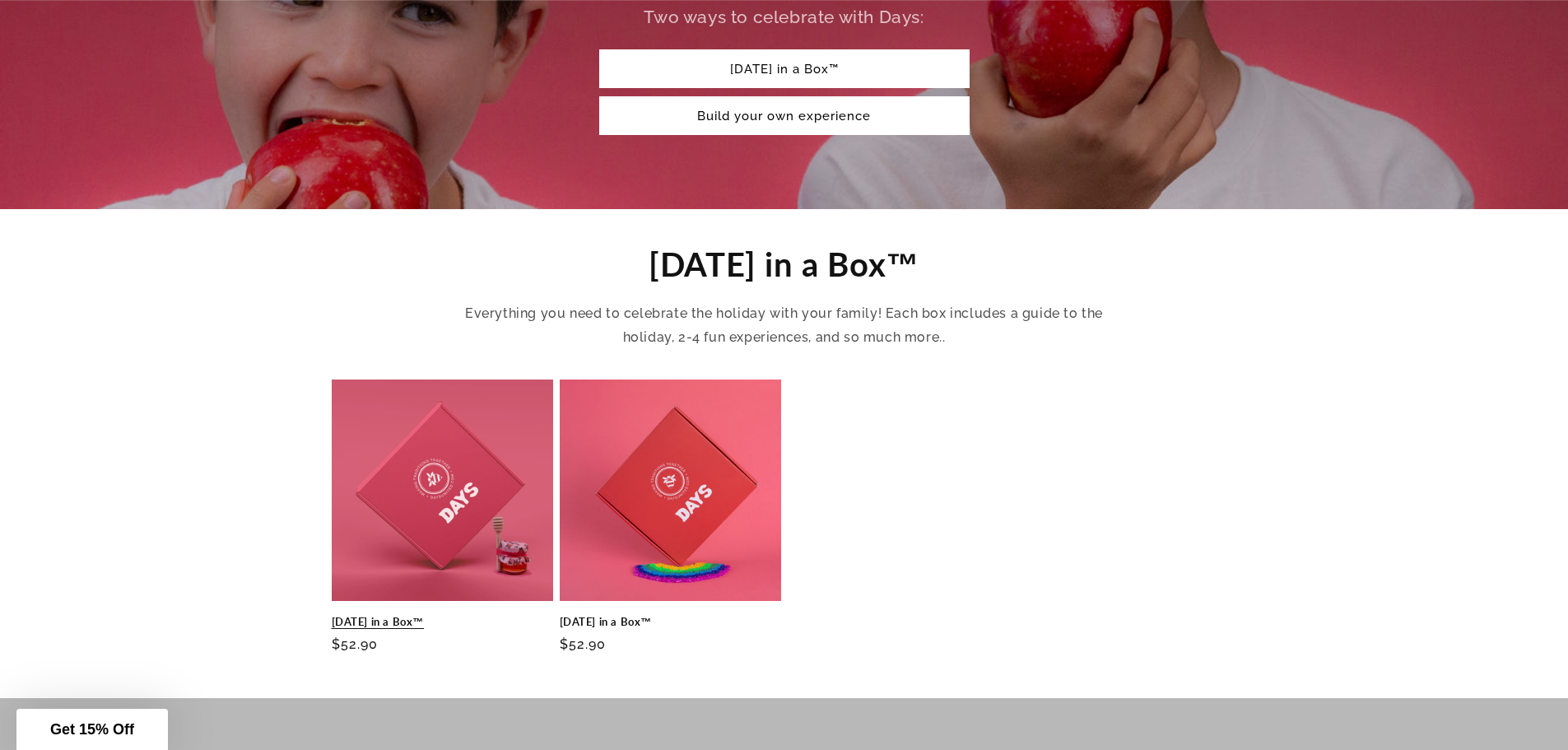
click at [428, 615] on link "Rosh Hashanah in a Box™" at bounding box center [442, 622] width 221 height 14
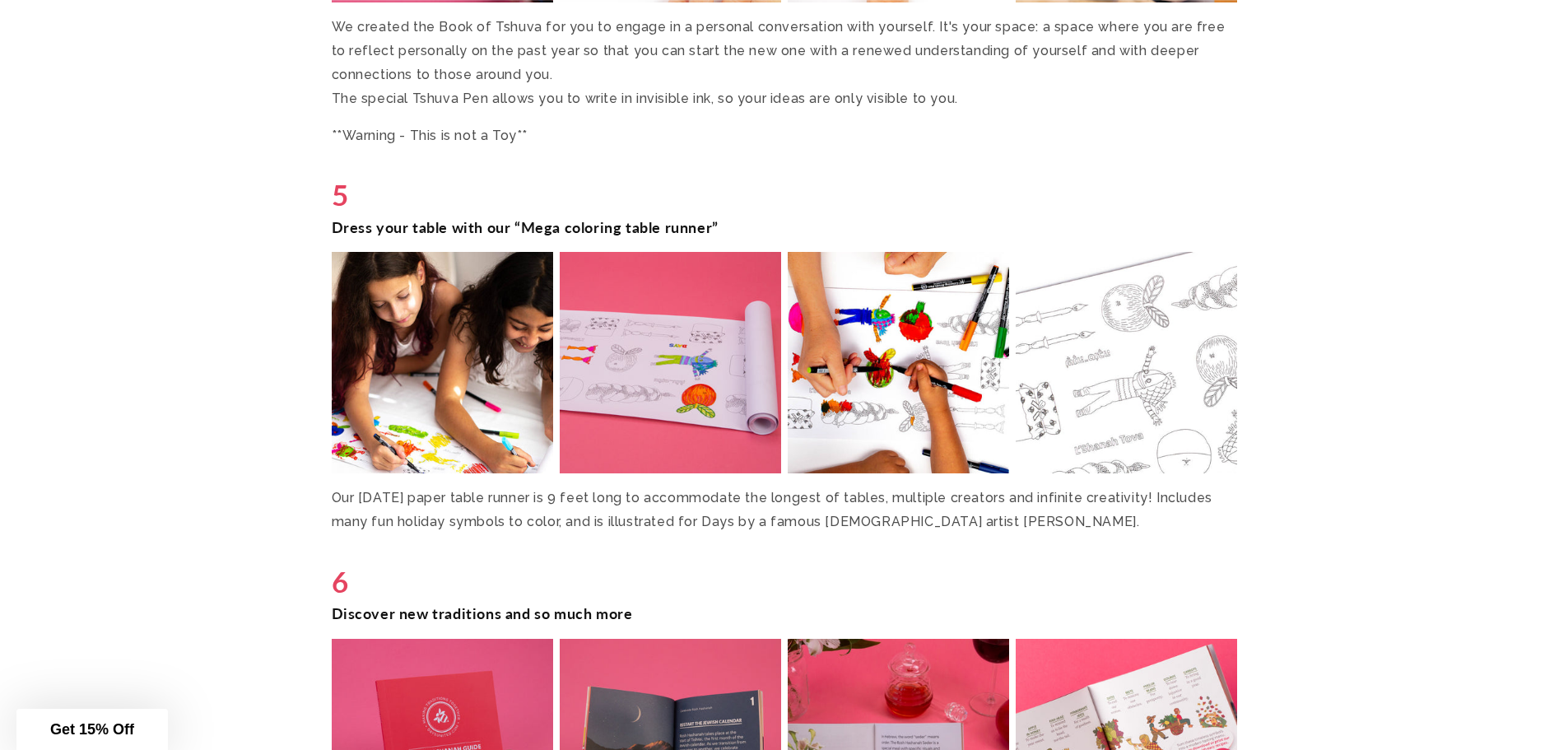
scroll to position [4767, 0]
